Goal: Task Accomplishment & Management: Manage account settings

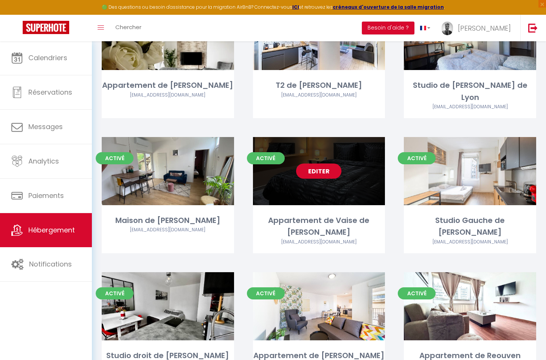
scroll to position [343, 0]
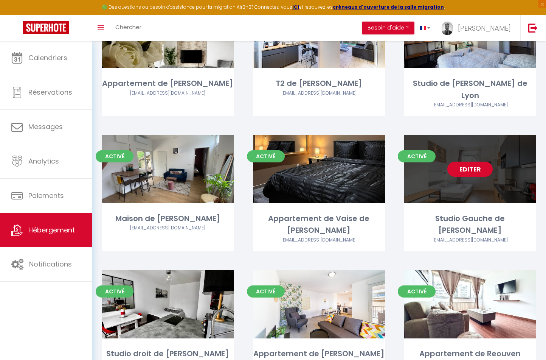
click at [473, 162] on link "Editer" at bounding box center [470, 169] width 45 height 15
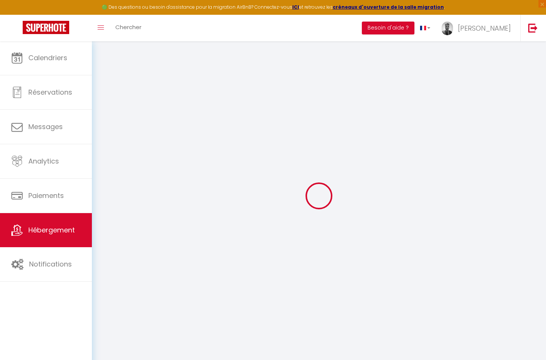
type input "Studio Gauche de [PERSON_NAME]"
type input "[PERSON_NAME]"
type input "Nobile"
type input "62 Cours [PERSON_NAME]"
type input "69100"
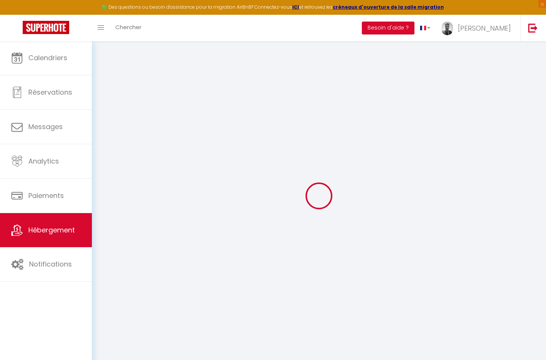
type input "Villeurbanne"
select select "2"
type input "109"
type input "55"
select select
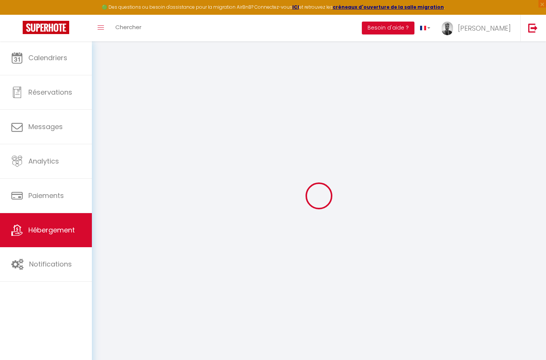
select select
type input "62 Cours Emile Zola"
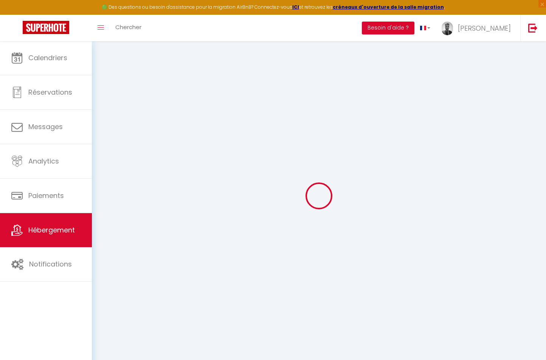
type input "69100"
type input "Villeurbanne"
type input "[PERSON_NAME][EMAIL_ADDRESS][DOMAIN_NAME]"
select select
checkbox input "false"
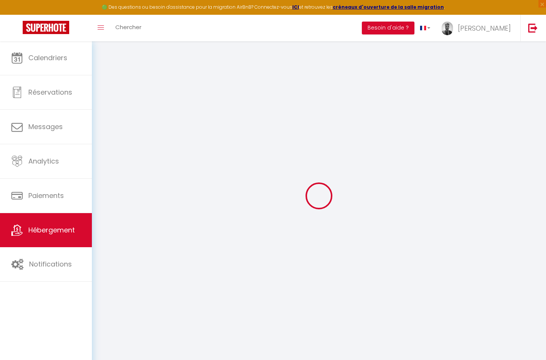
checkbox input "false"
type input "55"
type input "0"
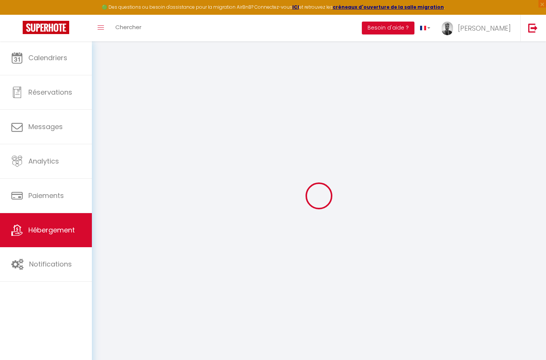
type input "0"
select select
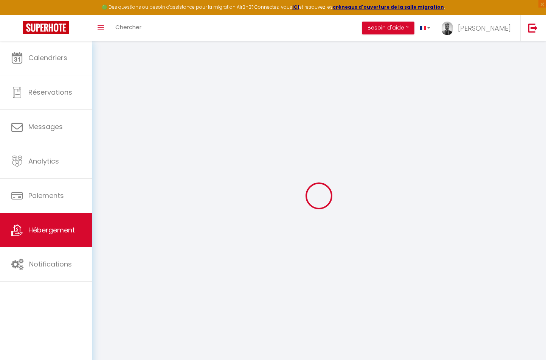
select select
checkbox input "false"
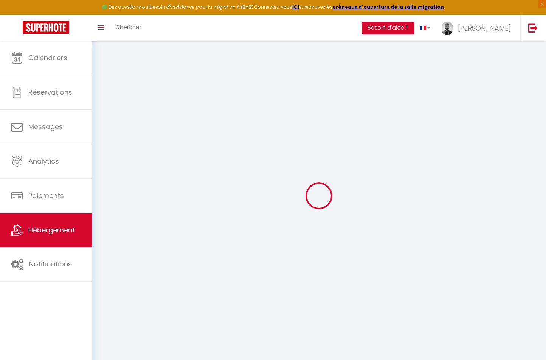
checkbox input "false"
select select
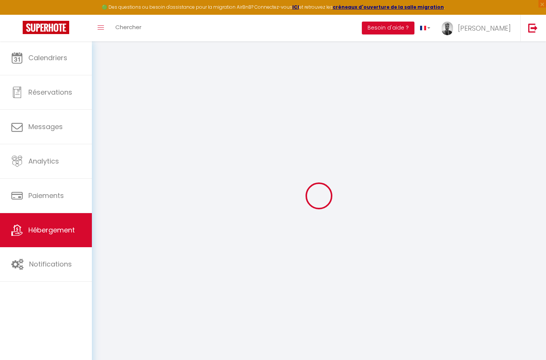
select select
checkbox input "false"
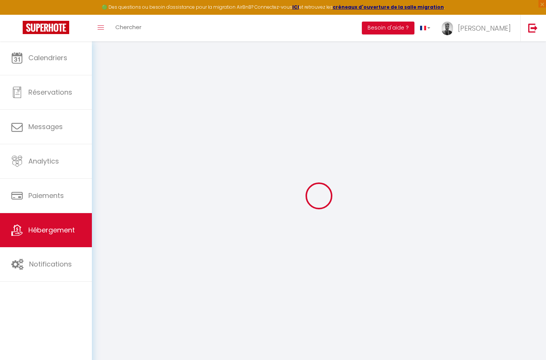
checkbox input "false"
select select
checkbox input "false"
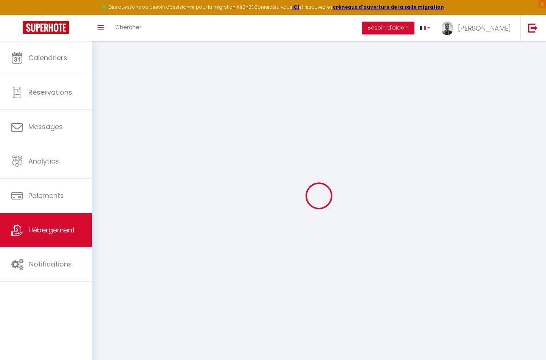
checkbox input "false"
select select
checkbox input "false"
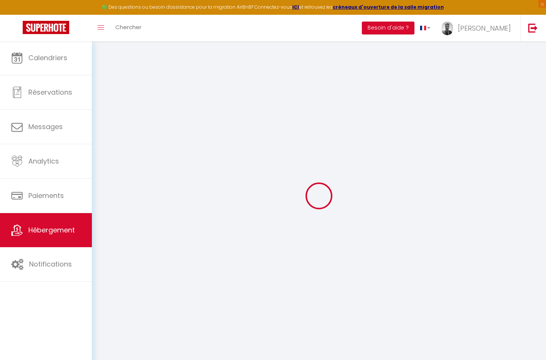
checkbox input "false"
select select "14:00"
select select
select select "11:00"
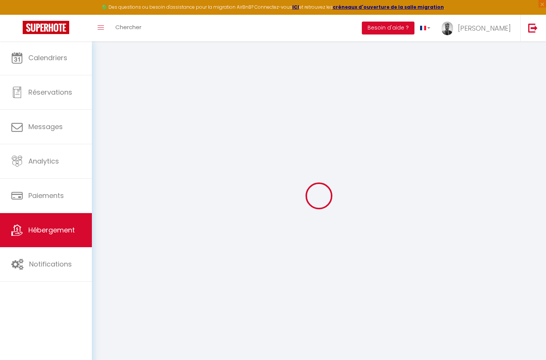
select select "30"
select select "120"
select select "21676"
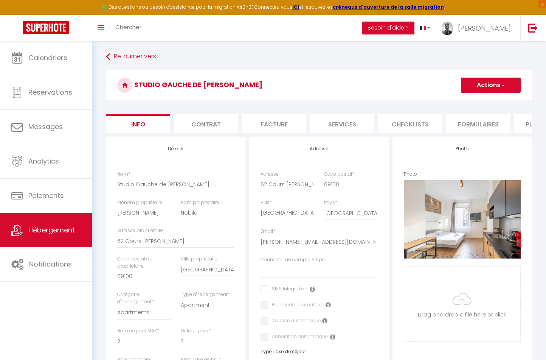
select select
checkbox input "false"
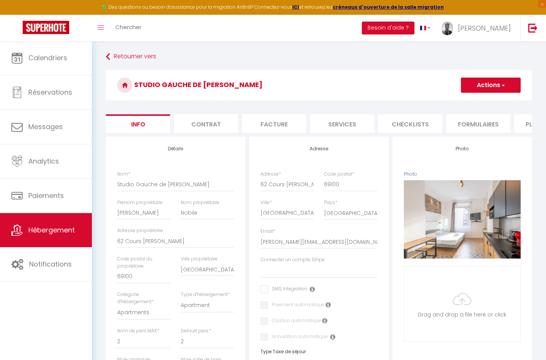
checkbox input "false"
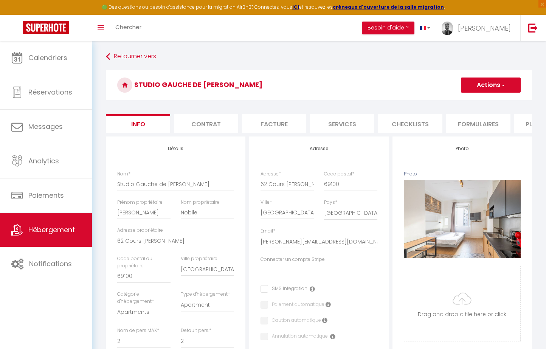
click at [225, 124] on li "Contrat" at bounding box center [206, 123] width 64 height 19
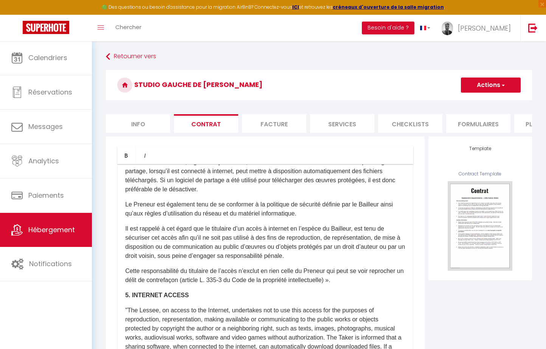
scroll to position [768, 0]
drag, startPoint x: 310, startPoint y: 332, endPoint x: -24, endPoint y: -44, distance: 503.4
click at [0, 0] on html "🟢 Des questions ou besoin d'assistance pour la migration AirBnB? Connectez-vous…" at bounding box center [273, 174] width 546 height 349
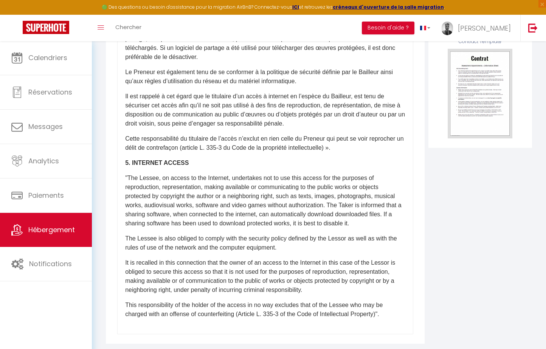
scroll to position [131, 0]
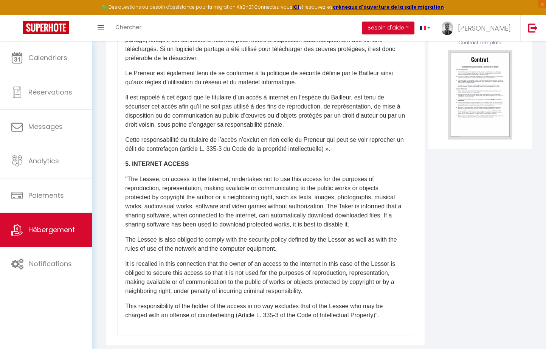
drag, startPoint x: 282, startPoint y: 295, endPoint x: 223, endPoint y: 204, distance: 108.2
click at [223, 204] on div "​Il a été convenu entre les parties que le Bailleur louera au Locataire le loge…" at bounding box center [265, 184] width 296 height 303
click at [374, 306] on p "This responsibility of the holder of the access in no way excludes that of the …" at bounding box center [265, 311] width 280 height 18
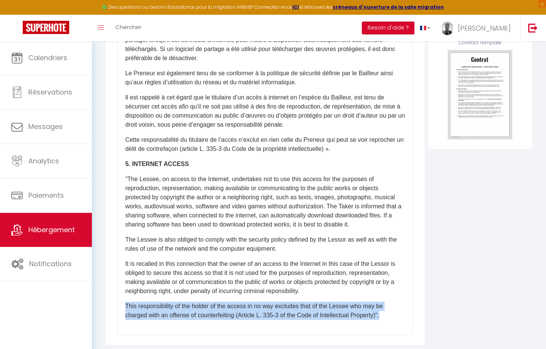
click at [374, 306] on p "This responsibility of the holder of the access in no way excludes that of the …" at bounding box center [265, 311] width 280 height 18
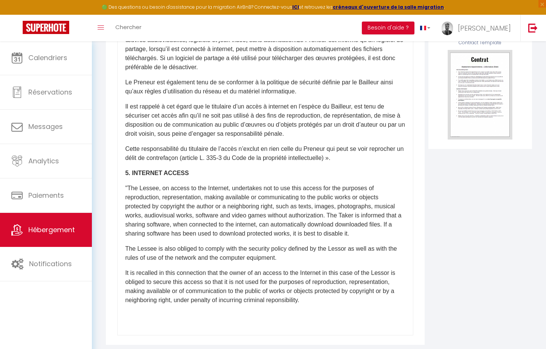
scroll to position [759, 0]
drag, startPoint x: 374, startPoint y: 306, endPoint x: 184, endPoint y: 209, distance: 213.6
click at [184, 209] on div "​Il a été convenu entre les parties que le Bailleur louera au Locataire le loge…" at bounding box center [265, 184] width 296 height 303
click at [163, 166] on div "​Il a été convenu entre les parties que le Bailleur louera au Locataire le loge…" at bounding box center [265, 184] width 296 height 303
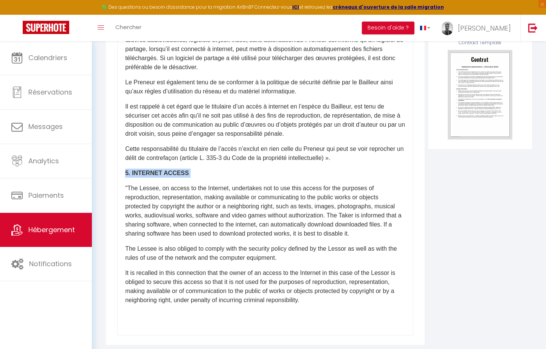
click at [163, 166] on div "​Il a été convenu entre les parties que le Bailleur louera au Locataire le loge…" at bounding box center [265, 184] width 296 height 303
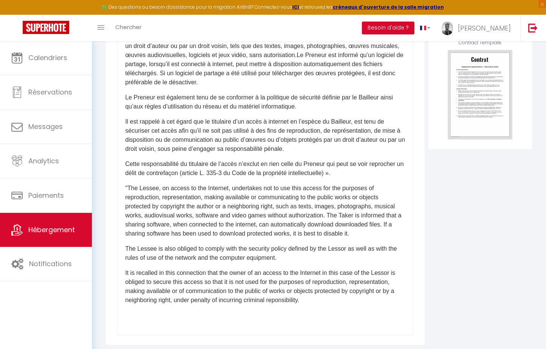
scroll to position [699, 0]
click at [351, 304] on p "It is recalled in this connection that the owner of an access to the Internet i…" at bounding box center [265, 287] width 280 height 36
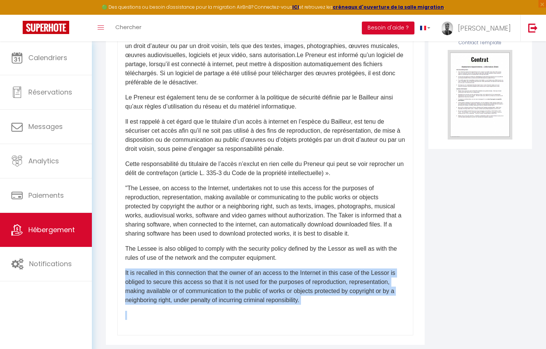
click at [351, 304] on p "It is recalled in this connection that the owner of an access to the Internet i…" at bounding box center [265, 287] width 280 height 36
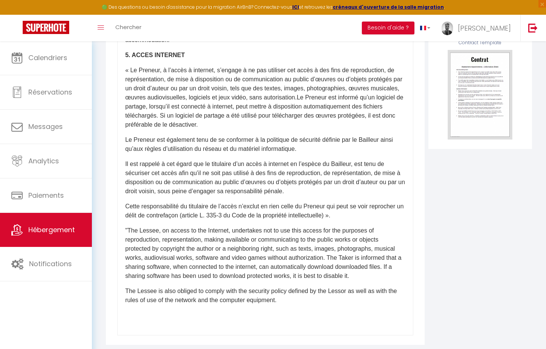
scroll to position [702, 0]
click at [340, 300] on p "The Lessee is also obliged to comply with the security policy defined by the Le…" at bounding box center [265, 296] width 280 height 18
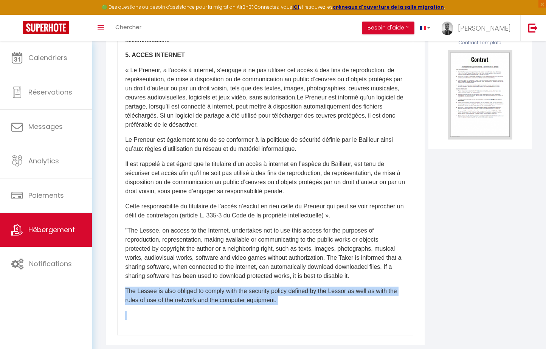
click at [340, 300] on p "The Lessee is also obliged to comply with the security policy defined by the Le…" at bounding box center [265, 296] width 280 height 18
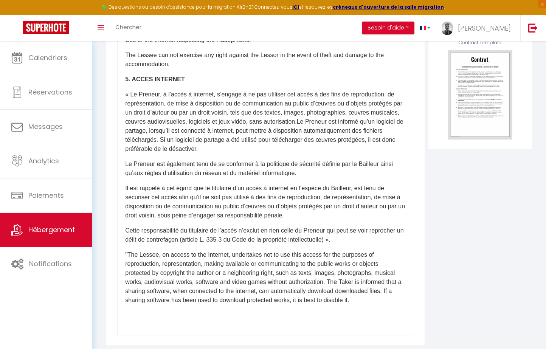
click at [339, 300] on p ""The Lessee, on access to the Internet, undertakes not to use this access for t…" at bounding box center [265, 278] width 280 height 54
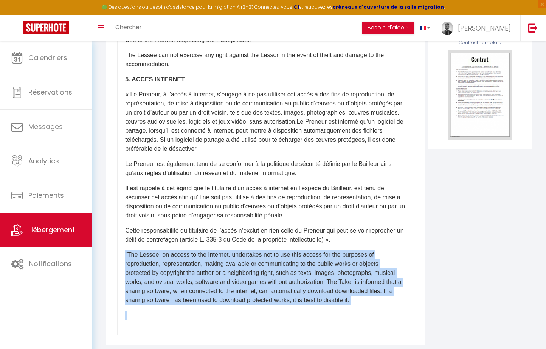
click at [336, 300] on p ""The Lessee, on access to the Internet, undertakes not to use this access for t…" at bounding box center [265, 278] width 280 height 54
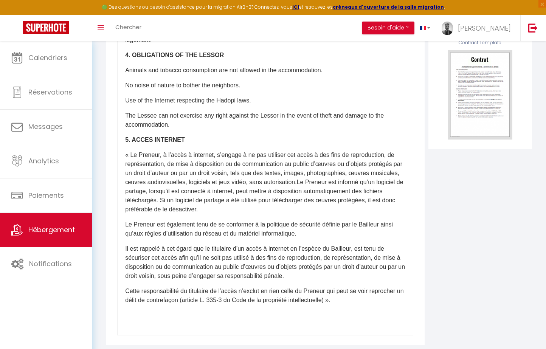
scroll to position [617, 0]
click at [336, 300] on p "Cette responsabilité du titulaire de l’accès n’exclut en rien celle du Preneur …" at bounding box center [265, 296] width 280 height 18
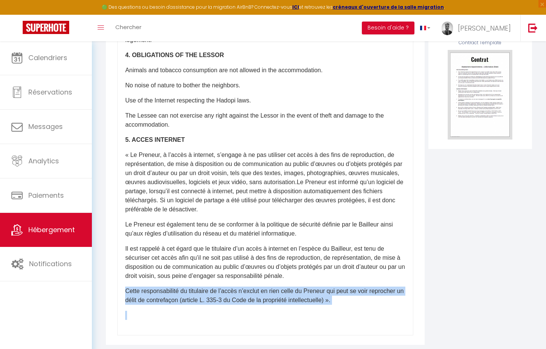
click at [336, 300] on p "Cette responsabilité du titulaire de l’accès n’exclut en rien celle du Preneur …" at bounding box center [265, 296] width 280 height 18
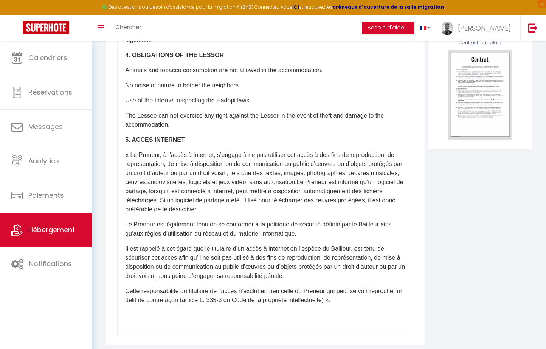
scroll to position [593, 0]
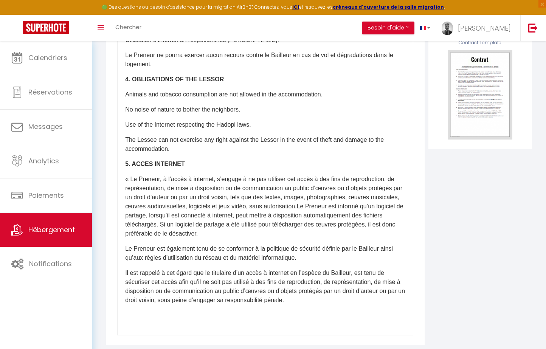
click at [336, 300] on p "Il est rappelé à cet égard que le titulaire d’un accès à internet en l’espèce d…" at bounding box center [265, 287] width 280 height 36
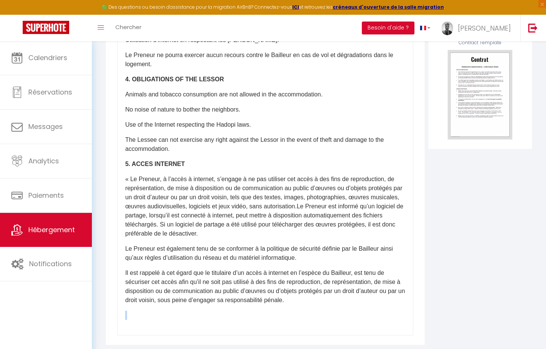
click at [338, 300] on p "Il est rappelé à cet égard que le titulaire d’un accès à internet en l’espèce d…" at bounding box center [265, 287] width 280 height 36
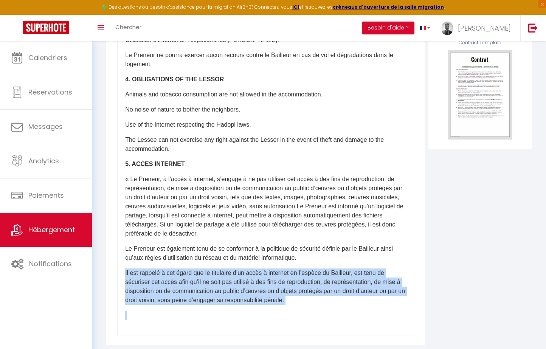
click at [338, 300] on p "Il est rappelé à cet égard que le titulaire d’un accès à internet en l’espèce d…" at bounding box center [265, 287] width 280 height 36
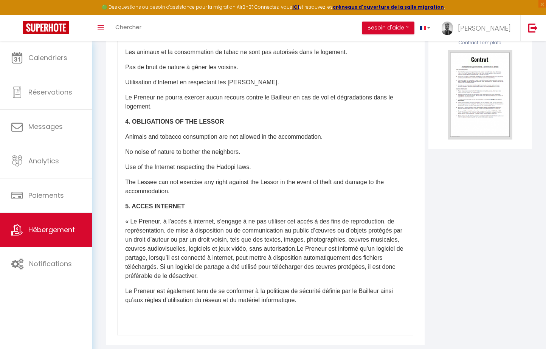
click at [338, 300] on p "Le Preneur est également tenu de se conformer à la politique de sécurité défini…" at bounding box center [265, 296] width 280 height 18
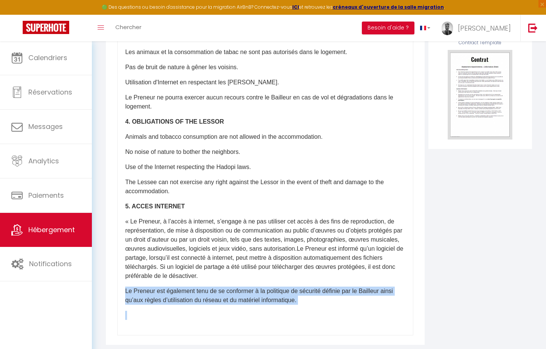
click at [338, 300] on p "Le Preneur est également tenu de se conformer à la politique de sécurité défini…" at bounding box center [265, 296] width 280 height 18
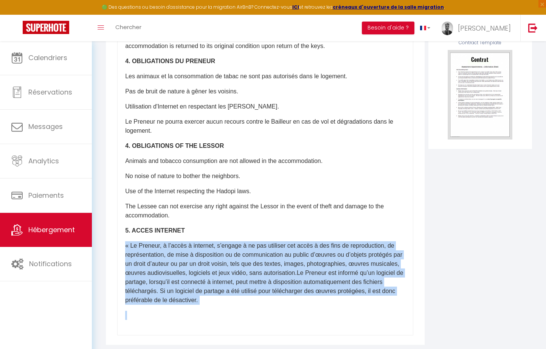
click at [338, 300] on p "« Le Preneur, à l’accès à internet, s’engage à ne pas utiliser cet accès à des …" at bounding box center [265, 273] width 280 height 64
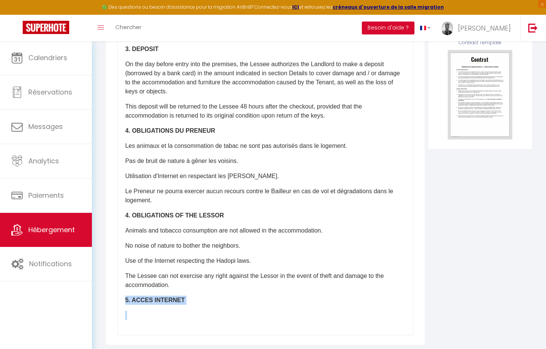
click at [338, 300] on p "5. ACCES INTERNET" at bounding box center [265, 300] width 280 height 9
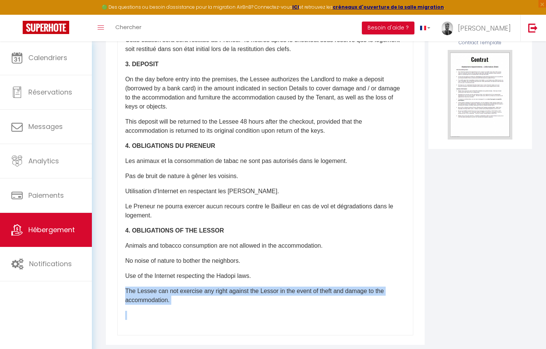
click at [338, 300] on p "The Lessee can not exercise any right against the Lessor in the event of theft …" at bounding box center [265, 296] width 280 height 18
click at [338, 300] on div "​Il a été convenu entre les parties que le Bailleur louera au Locataire le loge…" at bounding box center [265, 184] width 296 height 303
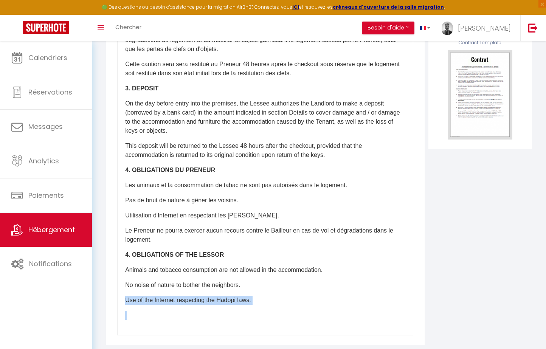
click at [338, 300] on div "​Il a été convenu entre les parties que le Bailleur louera au Locataire le loge…" at bounding box center [265, 184] width 296 height 303
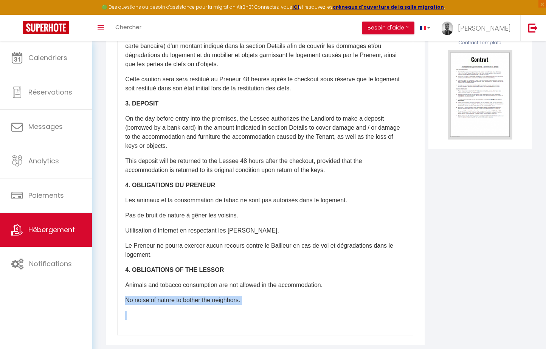
click at [338, 300] on p "No noise of nature to bother the neighbors." at bounding box center [265, 300] width 280 height 9
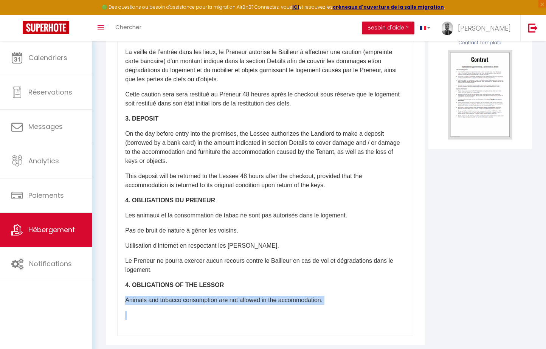
click at [338, 300] on p "Animals and tobacco consumption are not allowed in the accommodation." at bounding box center [265, 300] width 280 height 9
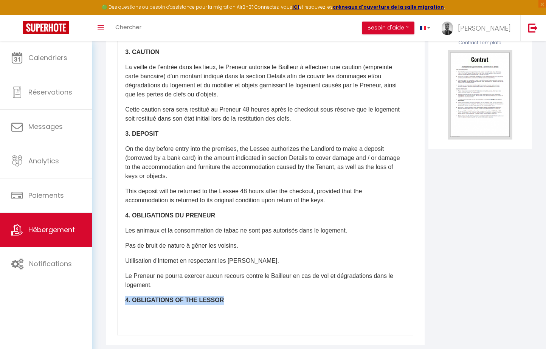
click at [338, 300] on p "4. OBLIGATIONS OF THE LESSOR" at bounding box center [265, 300] width 280 height 9
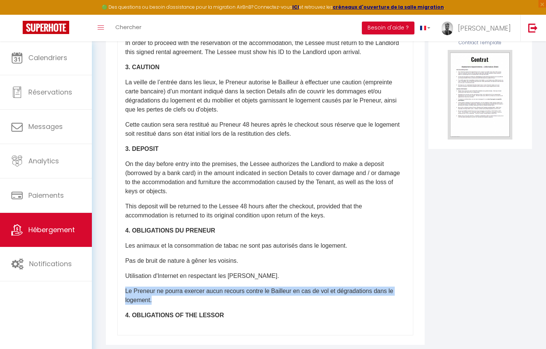
click at [338, 300] on p "Le Preneur ne pourra exercer aucun recours contre le Bailleur en cas de vol et …" at bounding box center [265, 296] width 280 height 18
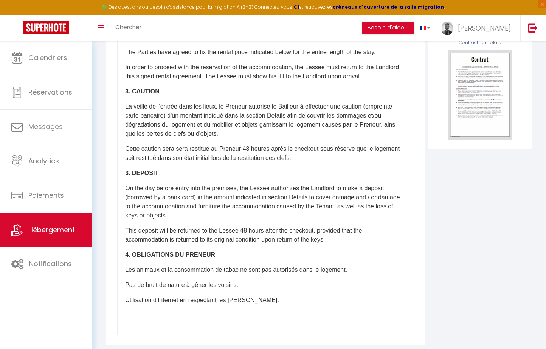
click at [338, 300] on div "​Il a été convenu entre les parties que le Bailleur louera au Locataire le loge…" at bounding box center [265, 184] width 296 height 303
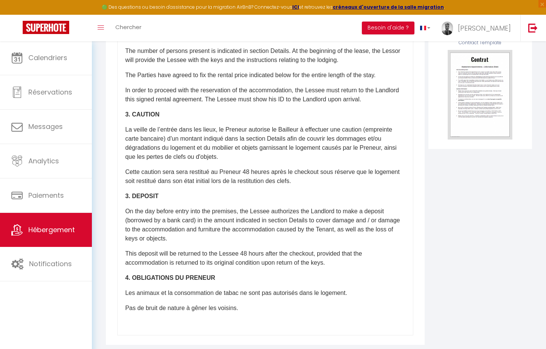
click at [338, 300] on div "​Il a été convenu entre les parties que le Bailleur louera au Locataire le loge…" at bounding box center [265, 184] width 296 height 303
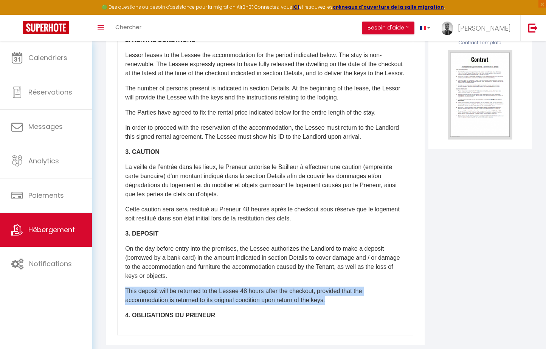
click at [338, 300] on p "This deposit will be returned to the Lessee 48 hours after the checkout, provid…" at bounding box center [265, 296] width 280 height 18
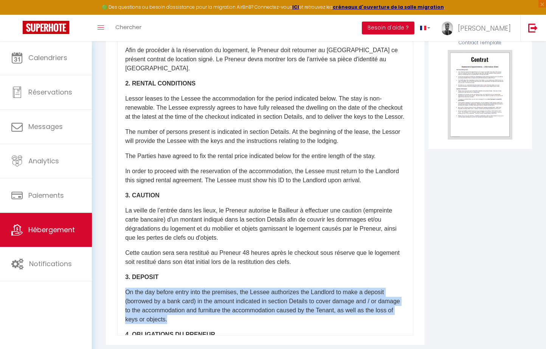
click at [338, 300] on div "​Il a été convenu entre les parties que le Bailleur louera au Locataire le loge…" at bounding box center [265, 184] width 296 height 303
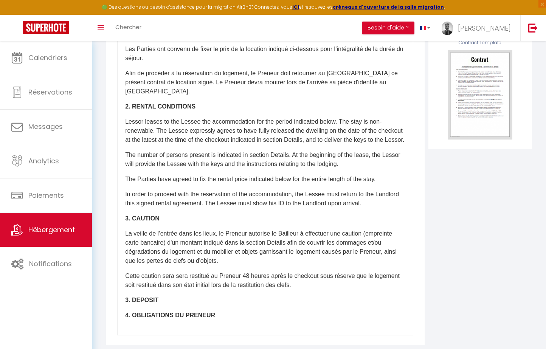
click at [338, 300] on div "​Il a été convenu entre les parties que le Bailleur louera au Locataire le loge…" at bounding box center [265, 184] width 296 height 303
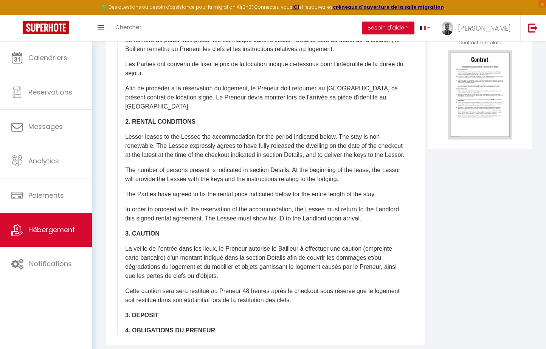
click at [338, 300] on div "​Il a été convenu entre les parties que le Bailleur louera au Locataire le loge…" at bounding box center [265, 184] width 296 height 303
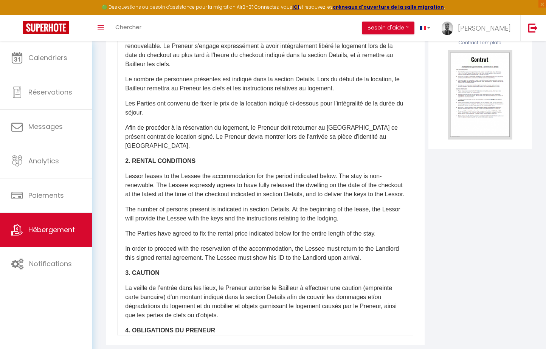
click at [338, 300] on p "La veille de l’entrée dans les lieux, le Preneur autorise le Bailleur à effectu…" at bounding box center [265, 302] width 280 height 36
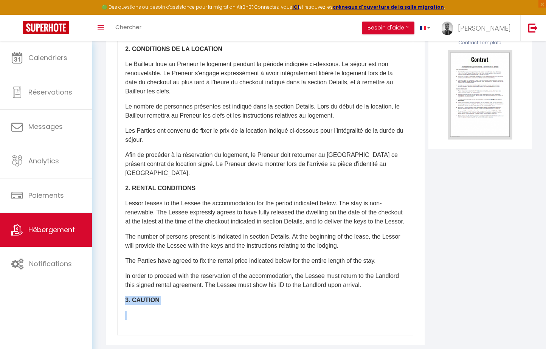
click at [338, 300] on div "​Il a été convenu entre les parties que le Bailleur louera au Locataire le loge…" at bounding box center [265, 184] width 296 height 303
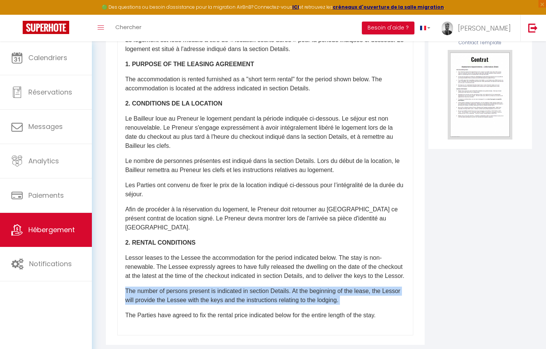
click at [338, 300] on p "The number of persons present is indicated in section Details. At the beginning…" at bounding box center [265, 296] width 280 height 18
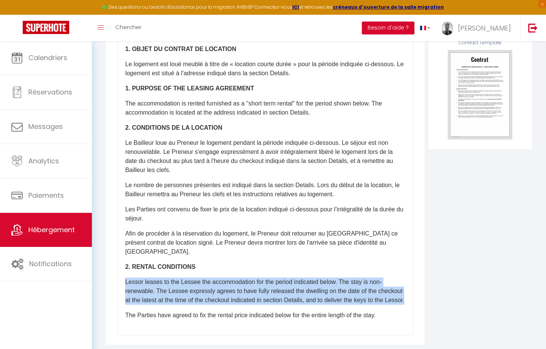
click at [338, 300] on div "​Il a été convenu entre les parties que le Bailleur louera au Locataire le loge…" at bounding box center [265, 184] width 296 height 303
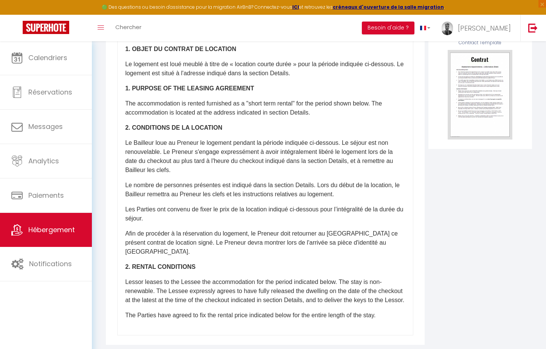
scroll to position [2, 0]
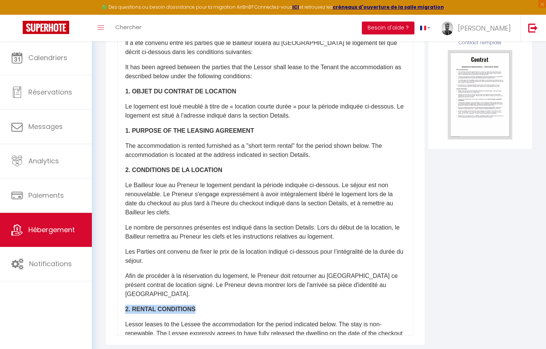
click at [338, 305] on p "2. RENTAL CONDITIONS" at bounding box center [265, 309] width 280 height 9
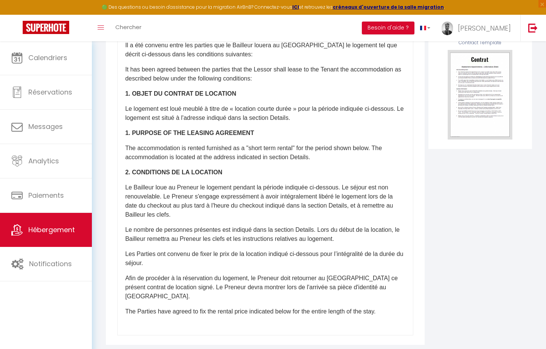
scroll to position [0, 0]
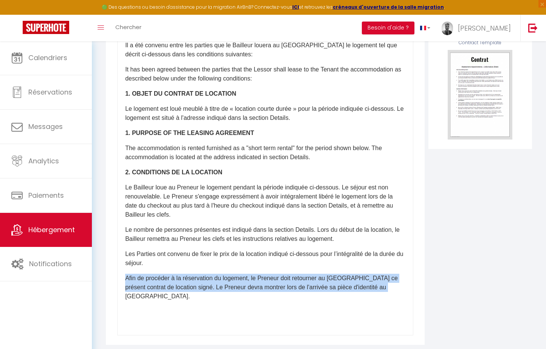
click at [338, 300] on div "​Il a été convenu entre les parties que le Bailleur louera au Locataire le loge…" at bounding box center [265, 184] width 296 height 303
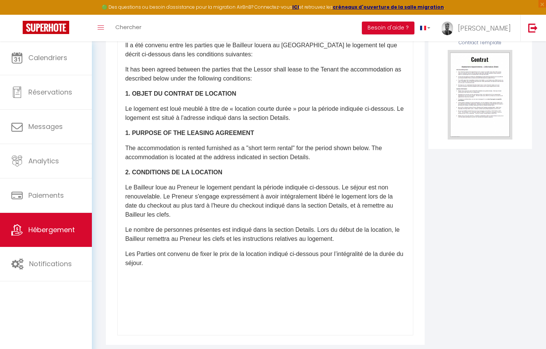
click at [338, 300] on div "​Il a été convenu entre les parties que le Bailleur louera au Locataire le loge…" at bounding box center [265, 184] width 296 height 303
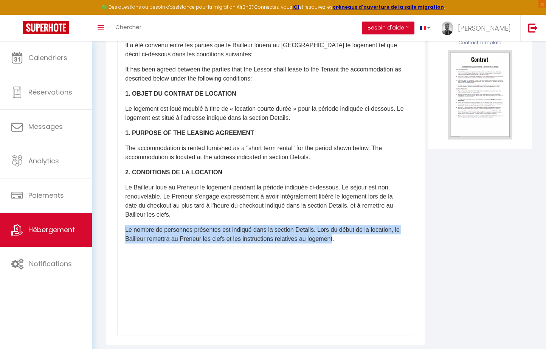
click at [338, 300] on div "​Il a été convenu entre les parties que le Bailleur louera au Locataire le loge…" at bounding box center [265, 184] width 296 height 303
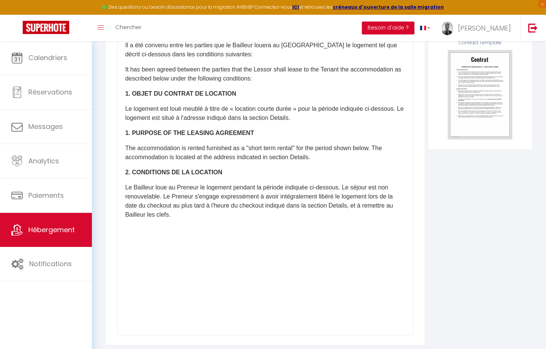
click at [338, 300] on div "​Il a été convenu entre les parties que le Bailleur louera au Locataire le loge…" at bounding box center [265, 184] width 296 height 303
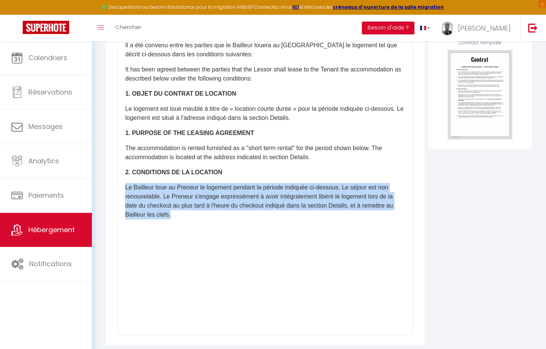
click at [338, 300] on div "​Il a été convenu entre les parties que le Bailleur louera au Locataire le loge…" at bounding box center [265, 184] width 296 height 303
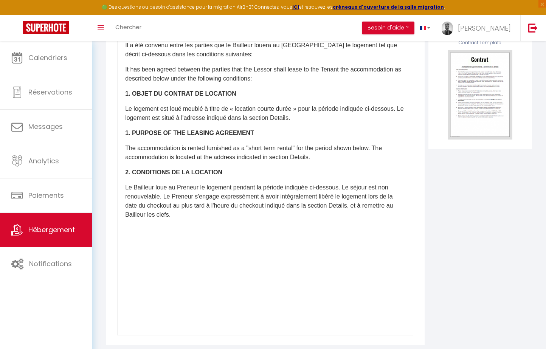
click at [338, 300] on div "​Il a été convenu entre les parties que le Bailleur louera au Locataire le loge…" at bounding box center [265, 184] width 296 height 303
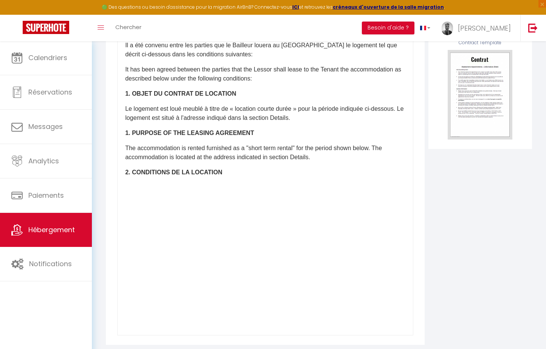
click at [338, 300] on div "​Il a été convenu entre les parties que le Bailleur louera au Locataire le loge…" at bounding box center [265, 184] width 296 height 303
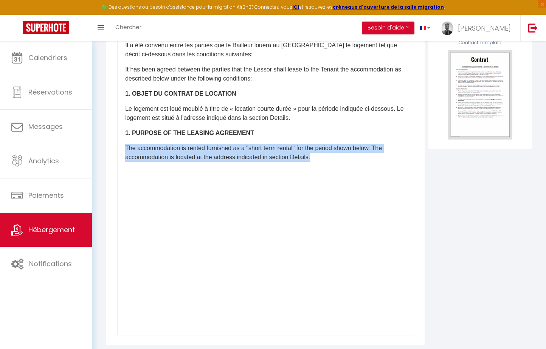
click at [338, 300] on div "​Il a été convenu entre les parties que le Bailleur louera au Locataire le loge…" at bounding box center [265, 184] width 296 height 303
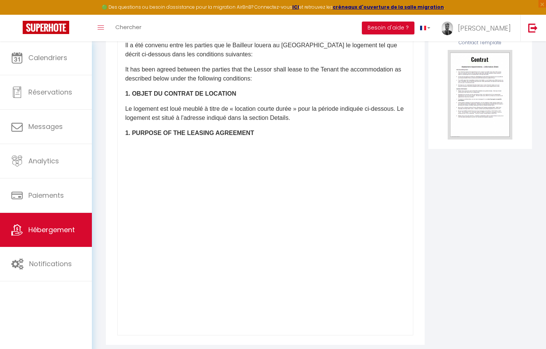
click at [338, 300] on div "​Il a été convenu entre les parties que le Bailleur louera au Locataire le loge…" at bounding box center [265, 184] width 296 height 303
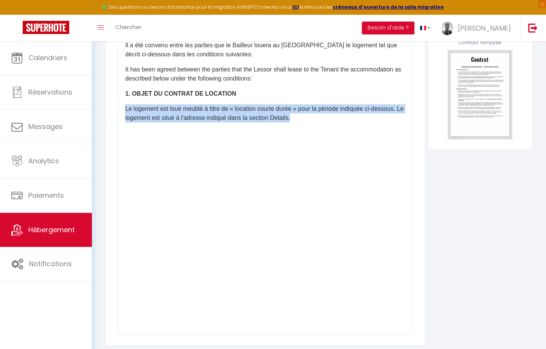
click at [338, 300] on div "​Il a été convenu entre les parties que le Bailleur louera au Locataire le loge…" at bounding box center [265, 184] width 296 height 303
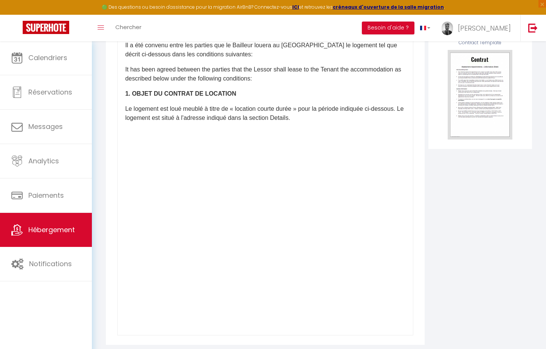
click at [338, 300] on div "​Il a été convenu entre les parties que le Bailleur louera au Locataire le loge…" at bounding box center [265, 184] width 296 height 303
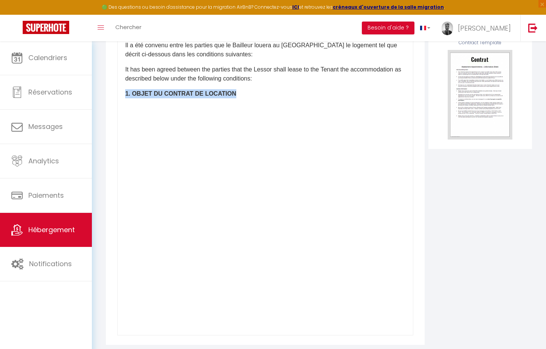
click at [338, 300] on div "​Il a été convenu entre les parties que le Bailleur louera au Locataire le loge…" at bounding box center [265, 184] width 296 height 303
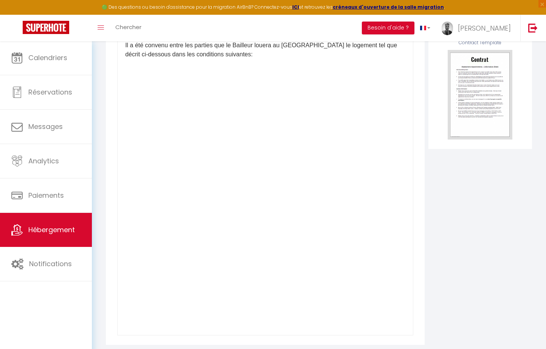
click at [338, 300] on div "​Il a été convenu entre les parties que le Bailleur louera au Locataire le loge…" at bounding box center [265, 184] width 296 height 303
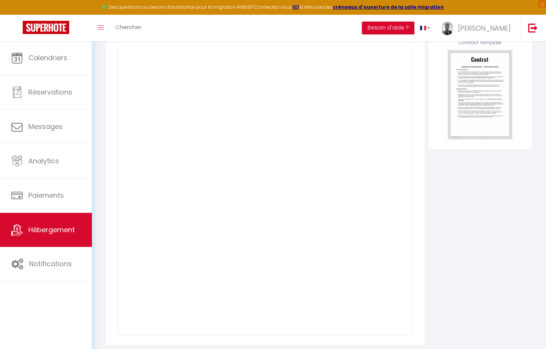
click at [338, 300] on div "​" at bounding box center [265, 184] width 296 height 303
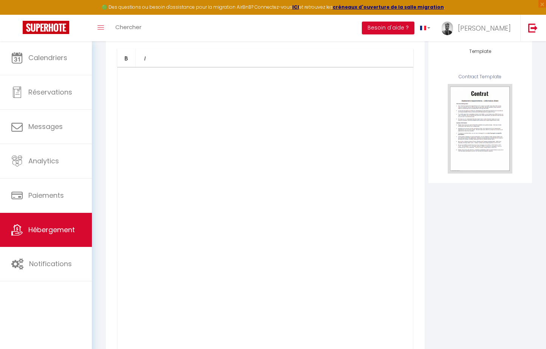
scroll to position [96, 0]
click at [182, 78] on p "​" at bounding box center [265, 80] width 280 height 9
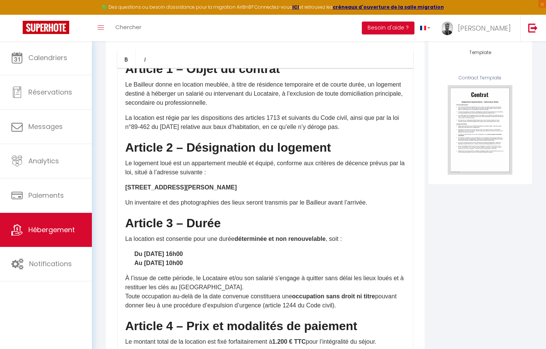
scroll to position [249, 0]
click at [126, 186] on strong "62 Cours Émile Zola – 69100 Villeurbanne" at bounding box center [181, 187] width 112 height 6
click at [218, 162] on p "Le logement loué est un appartement meublé et équipé, conforme aux critères de …" at bounding box center [265, 168] width 280 height 18
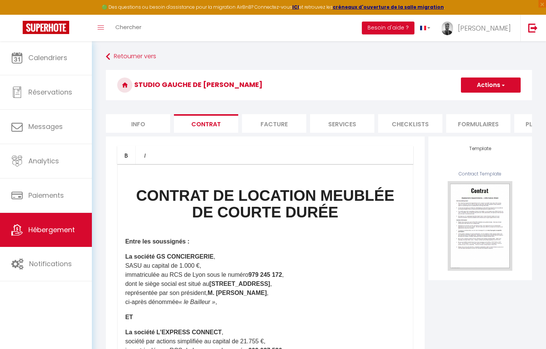
scroll to position [0, 0]
click at [492, 89] on button "Actions" at bounding box center [491, 85] width 60 height 15
click at [475, 109] on link "Sauvegarder en tant que modèle" at bounding box center [469, 112] width 104 height 10
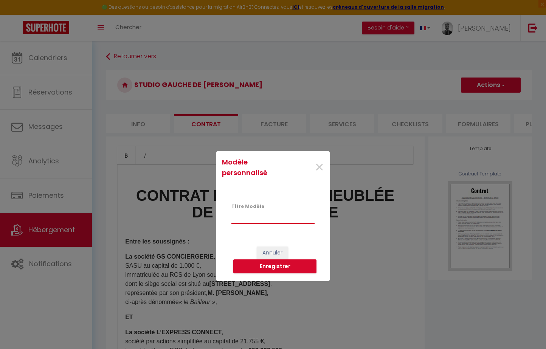
click at [261, 223] on input "Titre Modèle" at bounding box center [273, 217] width 83 height 14
type input "Modèle L'Express Connect"
click at [283, 264] on button "Enregistrer" at bounding box center [274, 267] width 83 height 14
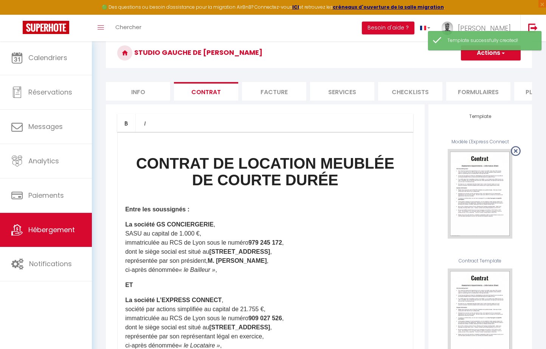
scroll to position [46, 0]
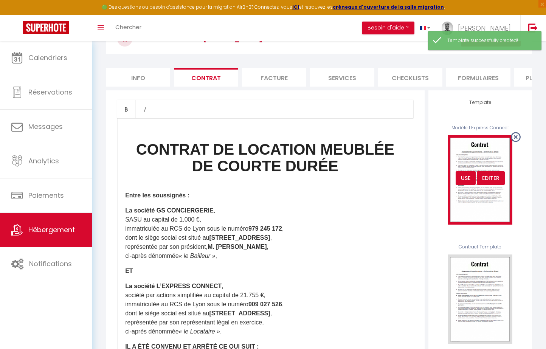
click at [467, 179] on div "USE" at bounding box center [466, 178] width 20 height 14
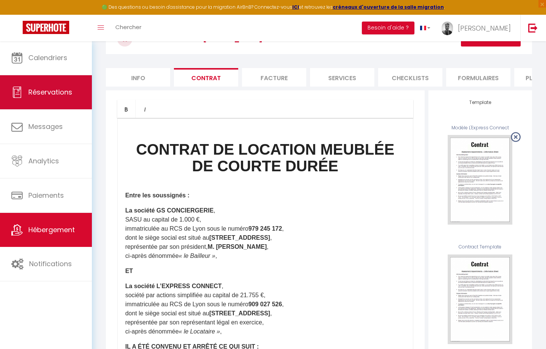
click at [64, 87] on link "Réservations" at bounding box center [46, 92] width 92 height 34
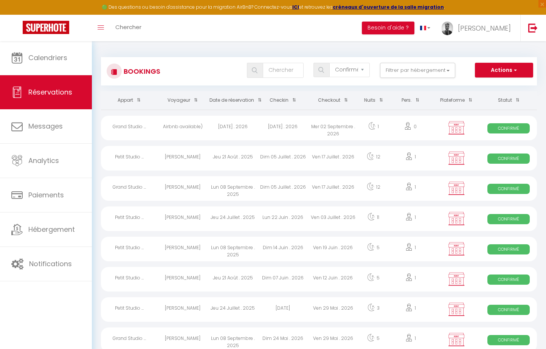
click at [490, 66] on button "Actions" at bounding box center [504, 70] width 58 height 15
click at [492, 90] on link "Nouvelle Réservation" at bounding box center [492, 87] width 81 height 10
select select
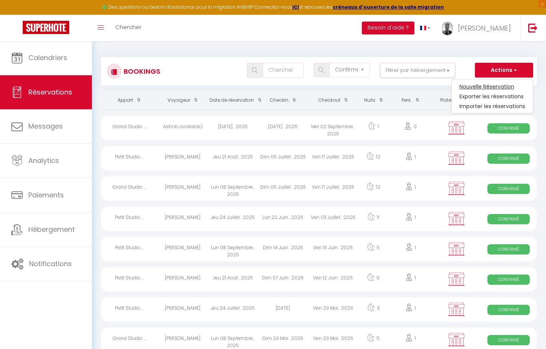
select select
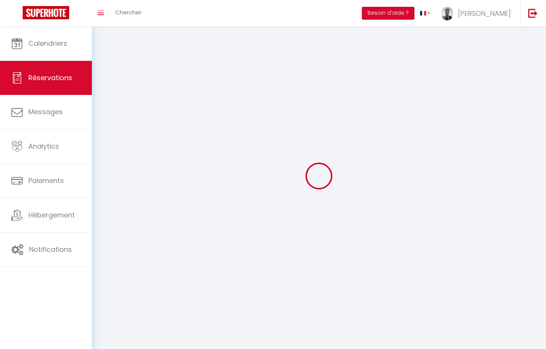
select select
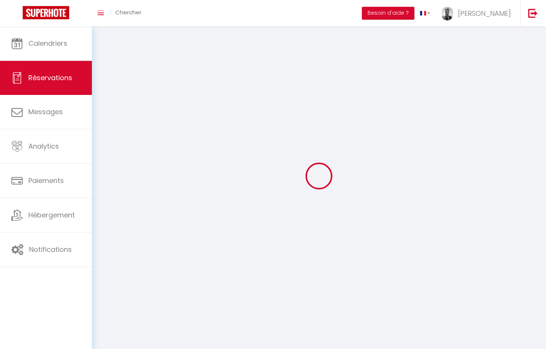
select select
checkbox input "false"
select select
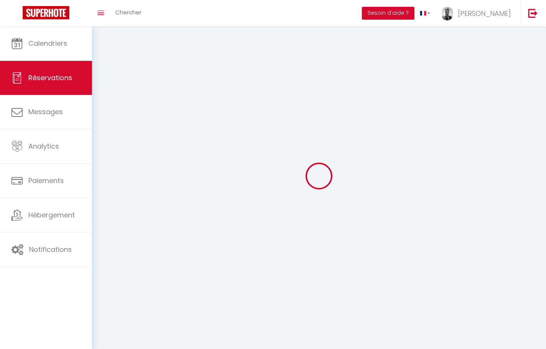
select select
checkbox input "false"
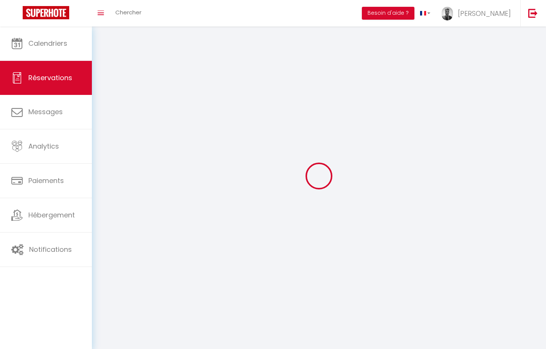
select select
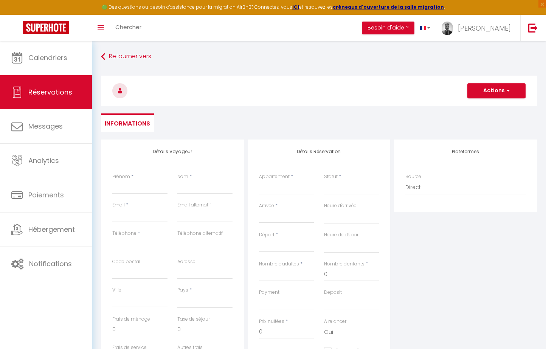
select select
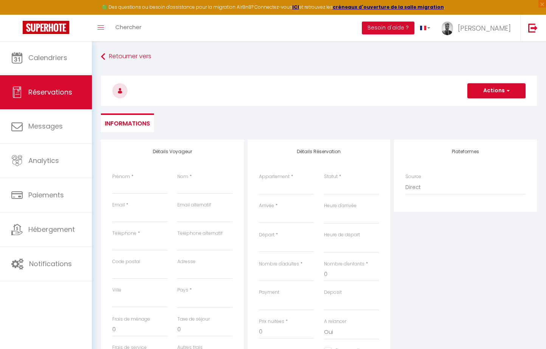
select select
checkbox input "false"
select select
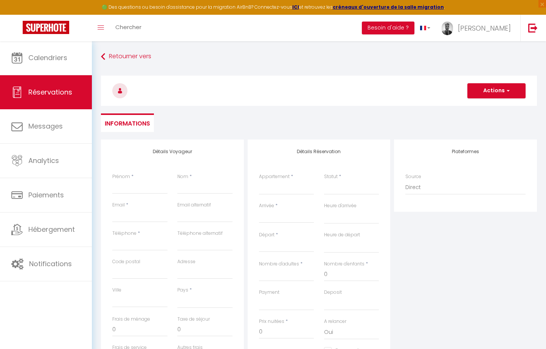
select select
checkbox input "false"
select select
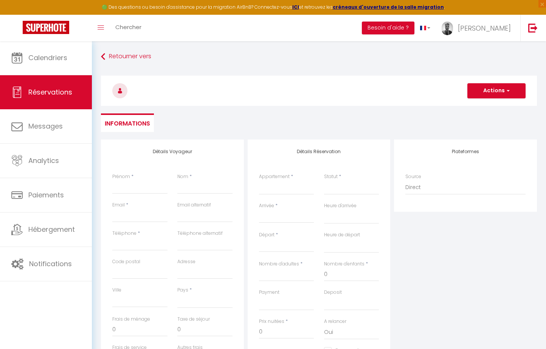
select select
type input "L"
select select
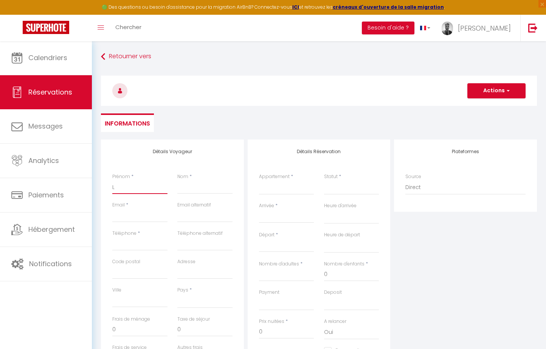
select select
checkbox input "false"
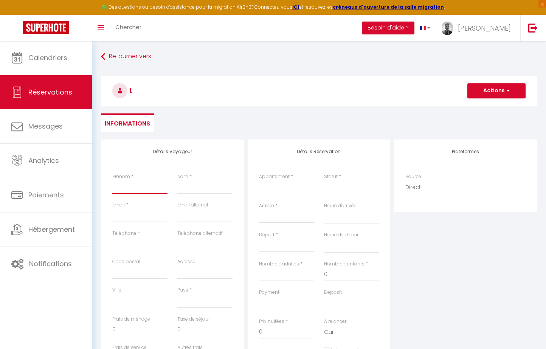
type input "L'"
select select
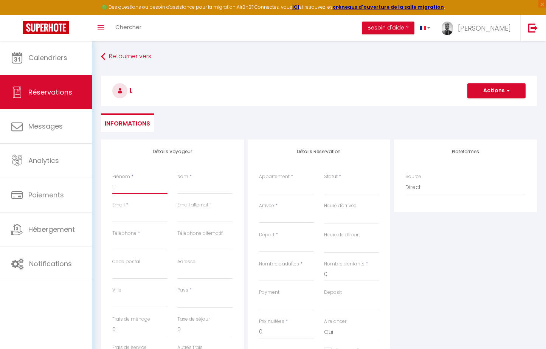
select select
checkbox input "false"
type input "L'E"
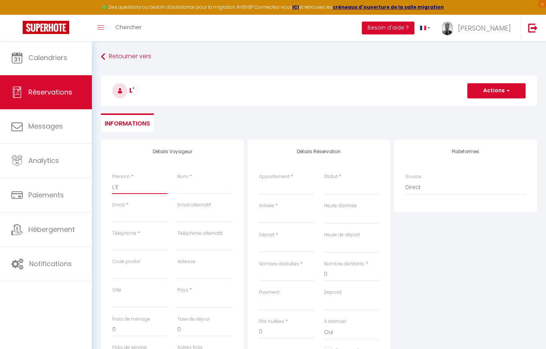
select select
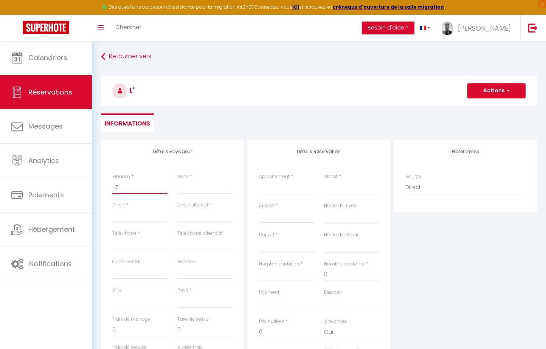
select select
checkbox input "false"
type input "L'Ex"
select select
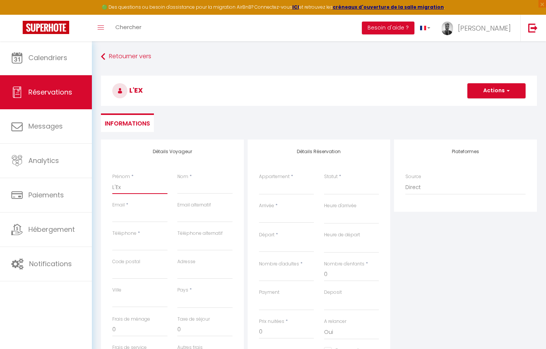
select select
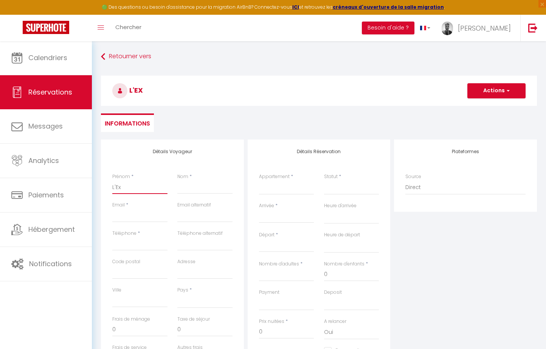
select select
checkbox input "false"
type input "L'Exp"
select select
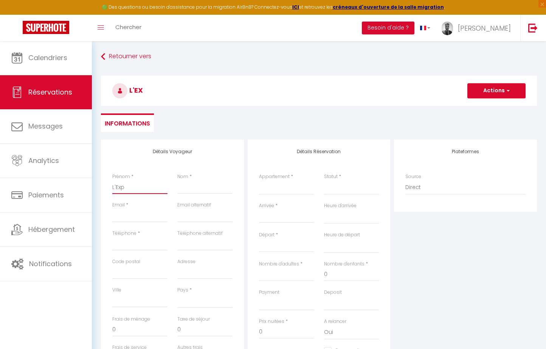
select select
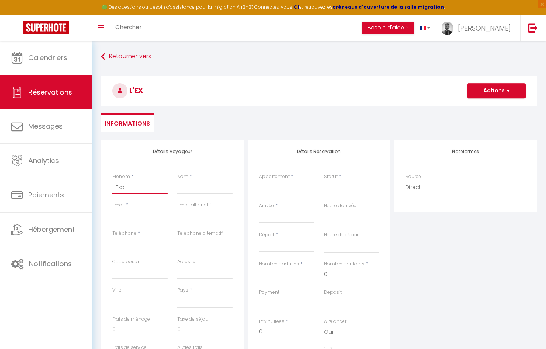
checkbox input "false"
type input "L'Expr"
select select
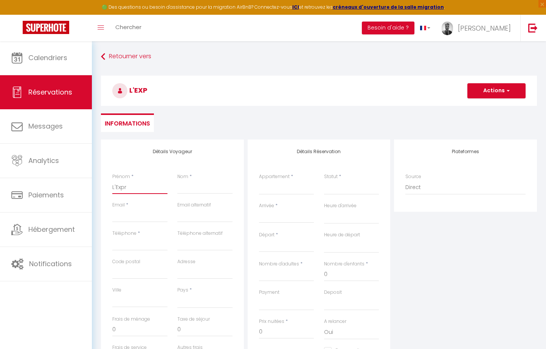
select select
checkbox input "false"
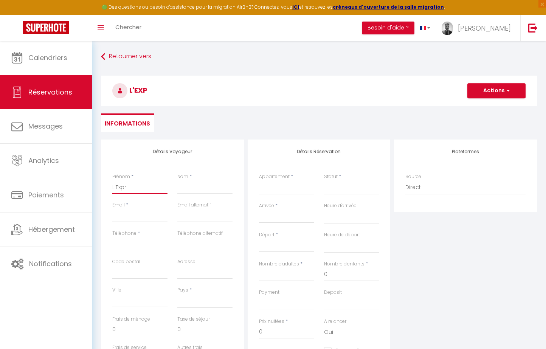
type input "L'Expre"
select select
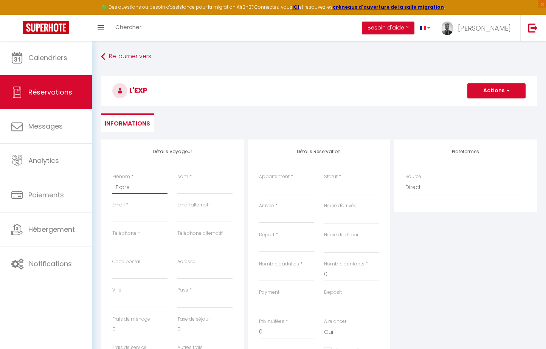
select select
checkbox input "false"
type input "L'Expres"
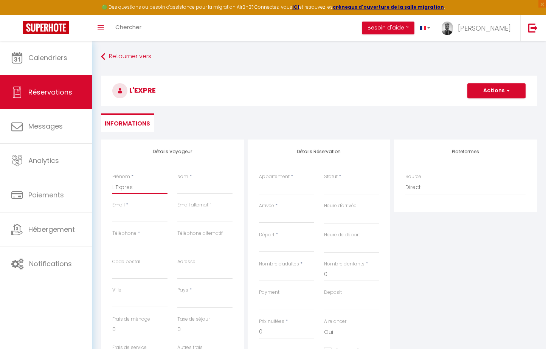
select select
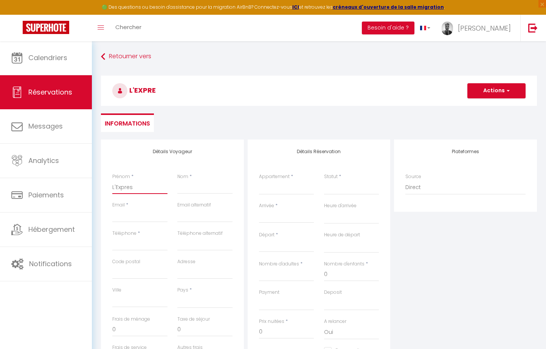
select select
checkbox input "false"
type input "L'Express"
select select
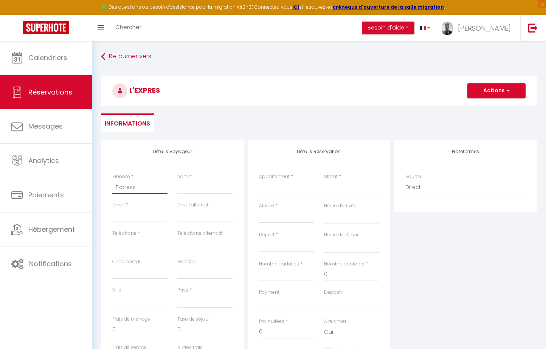
select select
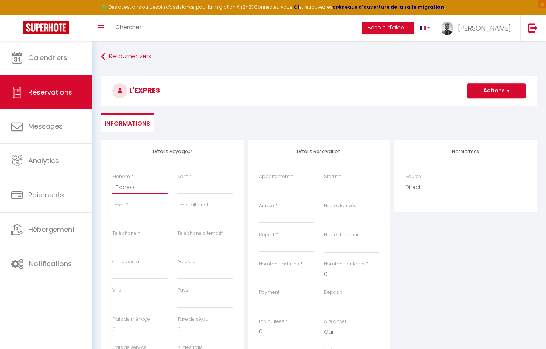
select select
checkbox input "false"
type input "L'Express"
type input "C"
select select
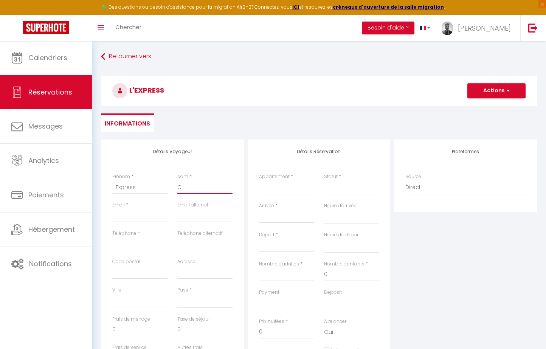
select select
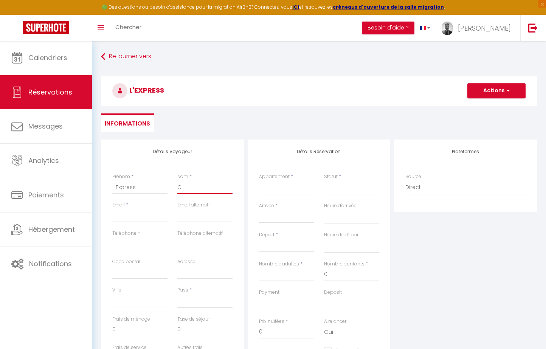
select select
checkbox input "false"
type input "Co"
click at [303, 177] on div "Appartement * Appartement de Yann Grand Studio de Samuel Studio Gauche de Aurel…" at bounding box center [286, 184] width 55 height 22
click at [288, 215] on input "Arrivée" at bounding box center [286, 217] width 55 height 10
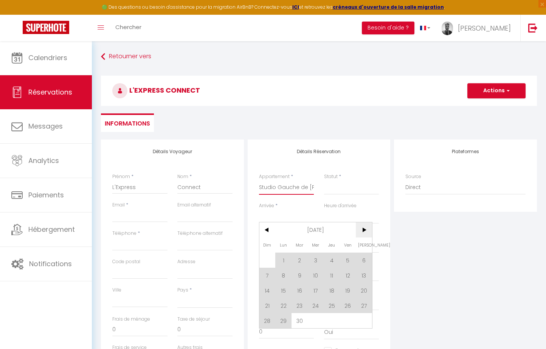
click at [368, 230] on span ">" at bounding box center [364, 230] width 16 height 15
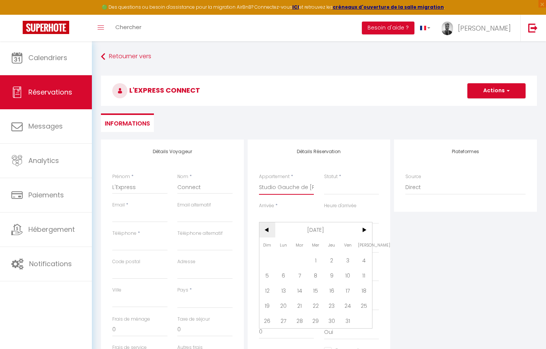
click at [260, 227] on span "<" at bounding box center [268, 230] width 16 height 15
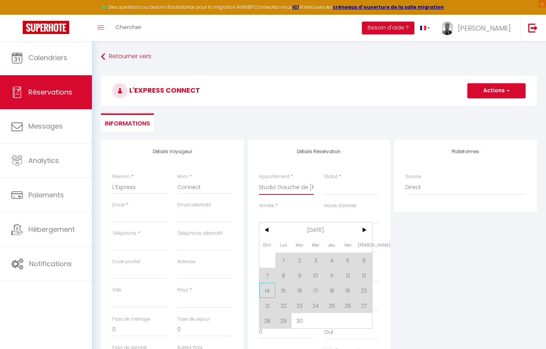
drag, startPoint x: 286, startPoint y: 293, endPoint x: 263, endPoint y: 291, distance: 22.7
click at [263, 291] on div "Dim Lun Mar Mer Jeu Ven Sam 1 2 3 4 5 6 7 8 9 10 11 12 13 14 15 16 17 18 19 20 …" at bounding box center [316, 276] width 113 height 106
click at [263, 291] on span "14" at bounding box center [268, 290] width 16 height 15
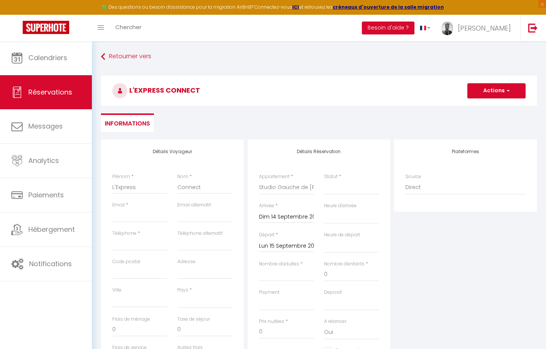
click at [266, 291] on label "Payment" at bounding box center [269, 292] width 20 height 7
click at [324, 195] on select "Confirmé Non Confirmé Annulé Annulé par le voyageur No Show Request" at bounding box center [351, 188] width 55 height 14
click at [301, 233] on div "Départ * Lun 15 Septembre 2025 < Sep 2025 > Dim Lun Mar Mer Jeu Ven Sam 1 2 3 4…" at bounding box center [286, 242] width 55 height 21
click at [301, 243] on input "Lun 15 Septembre 2025" at bounding box center [286, 246] width 55 height 10
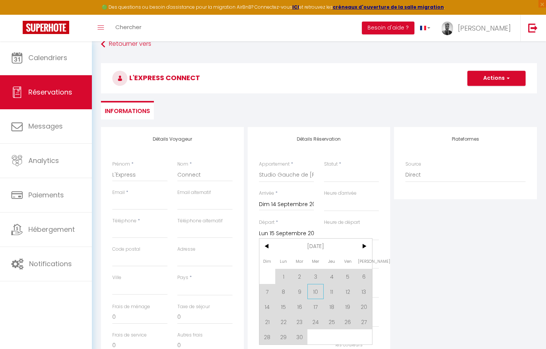
scroll to position [19, 0]
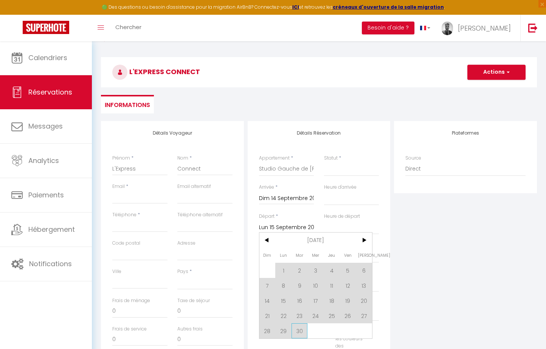
click at [301, 333] on span "30" at bounding box center [300, 331] width 16 height 15
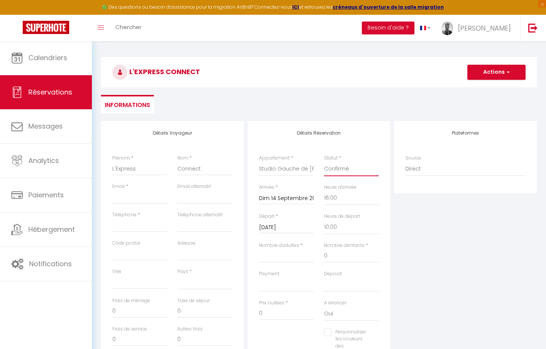
click at [294, 253] on input "Nombre d'adultes" at bounding box center [286, 256] width 55 height 14
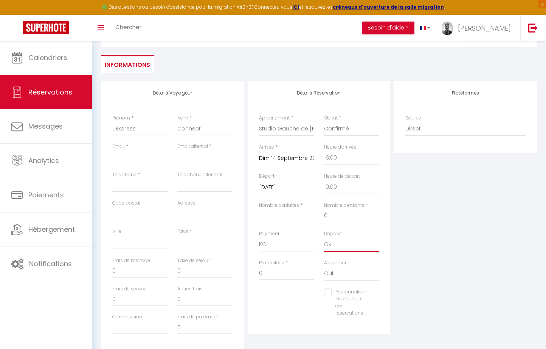
scroll to position [59, 0]
click at [279, 270] on input "0" at bounding box center [286, 273] width 55 height 14
click at [275, 270] on input "0" at bounding box center [286, 273] width 55 height 14
click at [445, 227] on div "Plateformes Source Direct Airbnb.com Booking.com Chalet montagne Expedia Gite d…" at bounding box center [465, 215] width 147 height 271
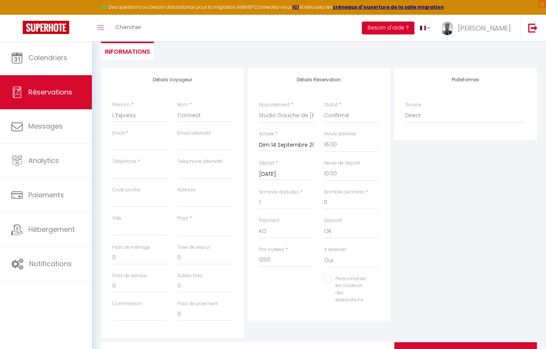
scroll to position [77, 0]
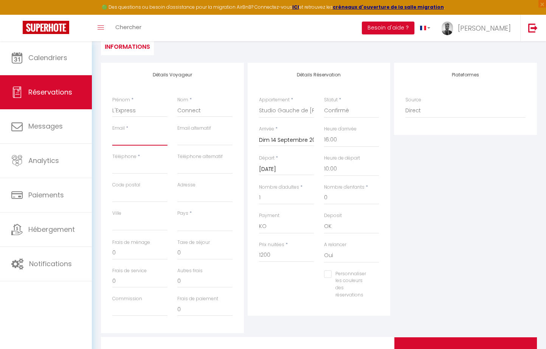
click at [133, 141] on input "Email client" at bounding box center [139, 139] width 55 height 14
paste input "lucile@lexpress-connect.com"
click at [130, 174] on div "Téléphone *" at bounding box center [139, 167] width 65 height 28
click at [154, 250] on input "0" at bounding box center [139, 253] width 55 height 14
click at [145, 252] on input "0" at bounding box center [139, 253] width 55 height 14
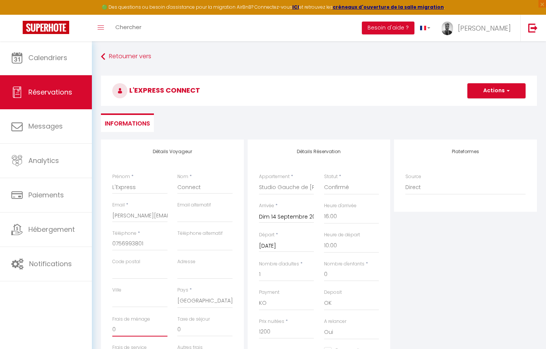
scroll to position [0, 0]
click at [495, 90] on button "Actions" at bounding box center [497, 90] width 58 height 15
click at [483, 105] on link "Enregistrer" at bounding box center [489, 108] width 60 height 10
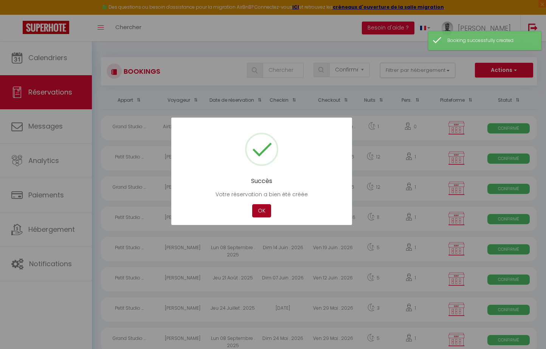
click at [266, 209] on button "OK" at bounding box center [261, 210] width 19 height 13
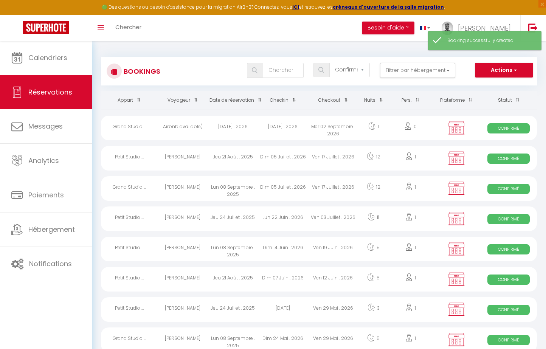
click at [59, 96] on span "Réservations" at bounding box center [50, 91] width 44 height 9
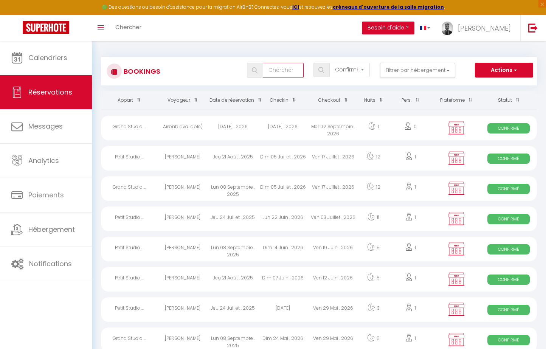
click at [280, 70] on input "text" at bounding box center [283, 70] width 40 height 15
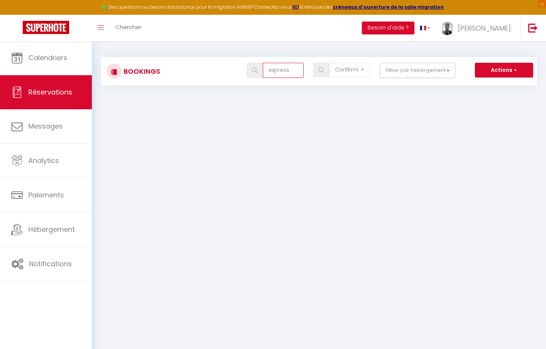
click at [265, 73] on input "express" at bounding box center [283, 70] width 40 height 15
click at [275, 104] on body "🟢 Des questions ou besoin d'assistance pour la migration AirBnB? Connectez-vous…" at bounding box center [273, 215] width 546 height 349
drag, startPoint x: 299, startPoint y: 70, endPoint x: 228, endPoint y: 70, distance: 71.1
click at [228, 70] on div "l'express Tous les statuts Annulé Confirmé Non Confirmé Tout sauf annulé No Sho…" at bounding box center [337, 70] width 398 height 15
click at [271, 106] on body "🟢 Des questions ou besoin d'assistance pour la migration AirBnB? Connectez-vous…" at bounding box center [273, 215] width 546 height 349
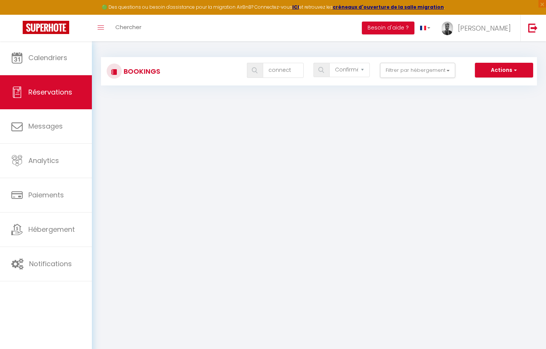
click at [248, 84] on div "Bookings connect Tous les statuts Annulé Confirmé Non Confirmé Tout sauf annulé…" at bounding box center [319, 71] width 436 height 28
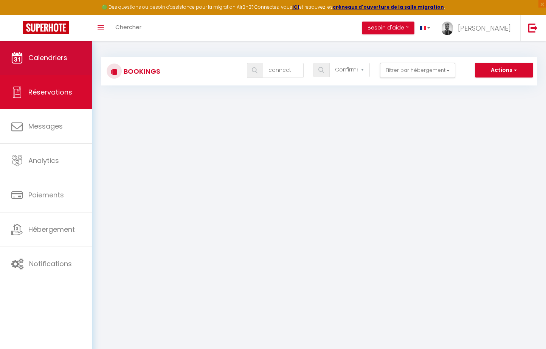
click at [62, 61] on span "Calendriers" at bounding box center [47, 57] width 39 height 9
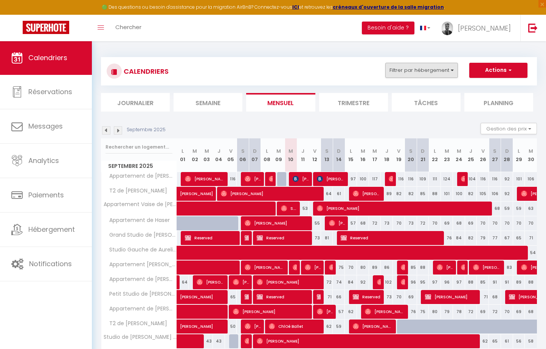
click at [432, 71] on button "Filtrer par hébergement" at bounding box center [422, 70] width 73 height 15
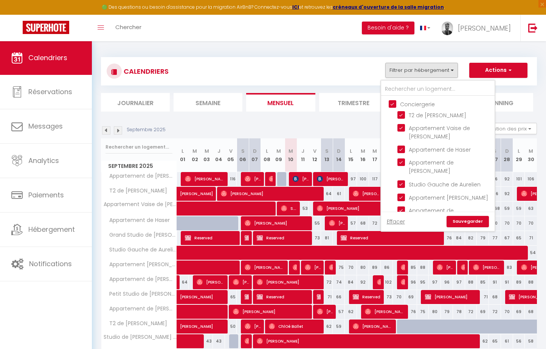
click at [405, 101] on input "Conciergerie" at bounding box center [446, 104] width 114 height 8
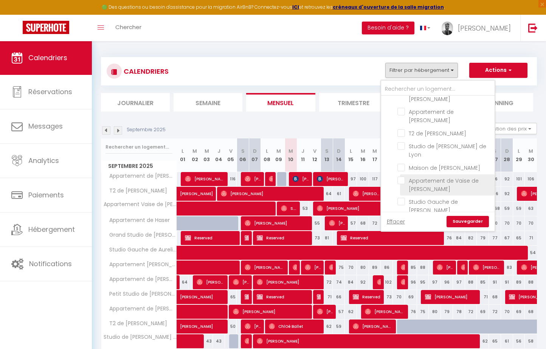
scroll to position [154, 0]
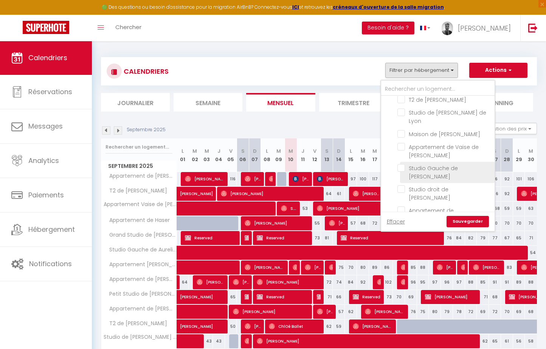
click at [432, 164] on input "Studio Gauche de [PERSON_NAME]" at bounding box center [445, 168] width 95 height 8
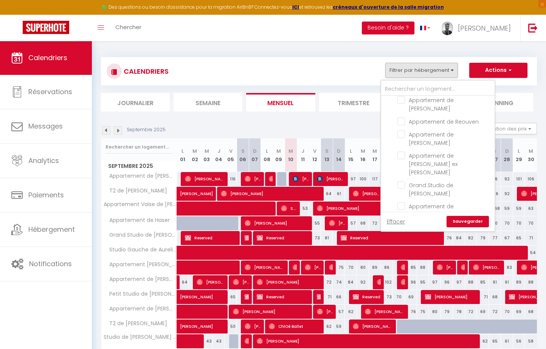
scroll to position [266, 0]
click at [435, 286] on input "Studio Droit de [PERSON_NAME]" at bounding box center [445, 290] width 95 height 8
click at [470, 225] on link "Sauvegarder" at bounding box center [468, 221] width 42 height 11
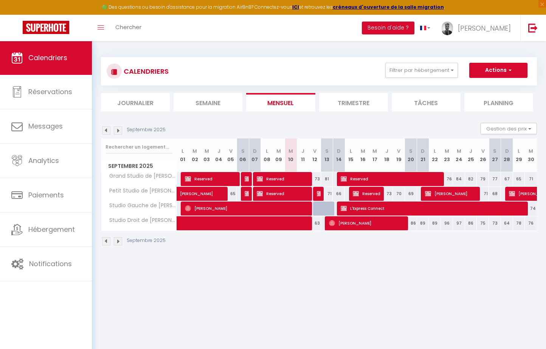
click at [385, 205] on span "L'Express Connect" at bounding box center [434, 208] width 186 height 14
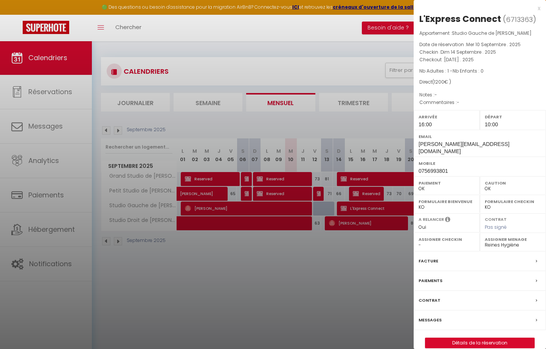
click at [461, 291] on div "Contrat" at bounding box center [480, 301] width 132 height 20
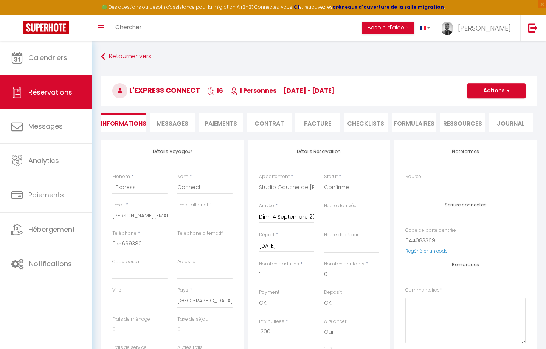
click at [266, 121] on li "Contrat" at bounding box center [269, 123] width 45 height 19
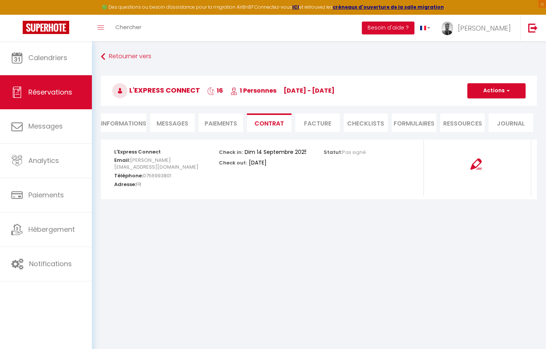
click at [476, 165] on img at bounding box center [476, 164] width 11 height 11
click at [501, 91] on button "Actions" at bounding box center [497, 90] width 58 height 15
click at [494, 109] on link "Voir le contrat" at bounding box center [491, 108] width 64 height 10
click at [154, 150] on strong "L'Express Connect" at bounding box center [137, 151] width 47 height 7
click at [518, 121] on li "Journal" at bounding box center [511, 123] width 45 height 19
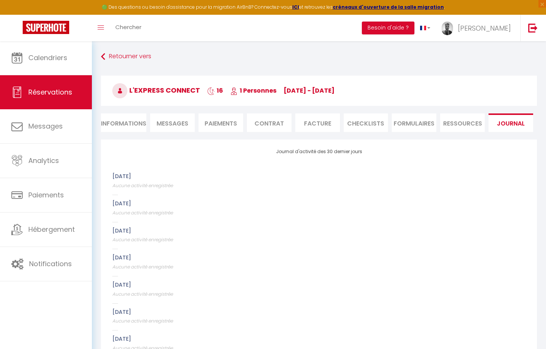
click at [455, 123] on li "Ressources" at bounding box center [462, 123] width 45 height 19
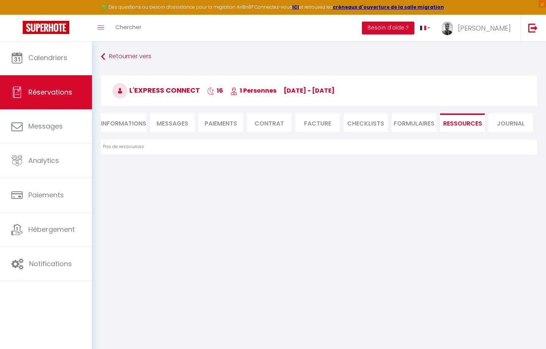
click at [426, 125] on li "FORMULAIRES" at bounding box center [414, 123] width 45 height 19
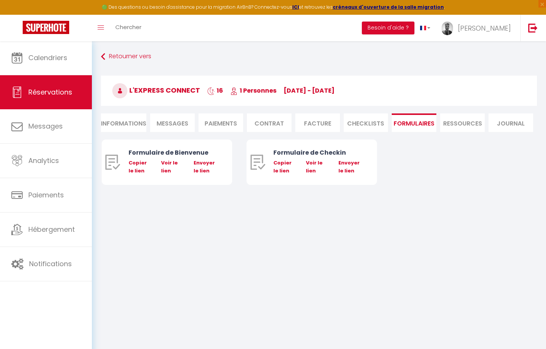
click at [376, 123] on li "CHECKLISTS" at bounding box center [366, 123] width 45 height 19
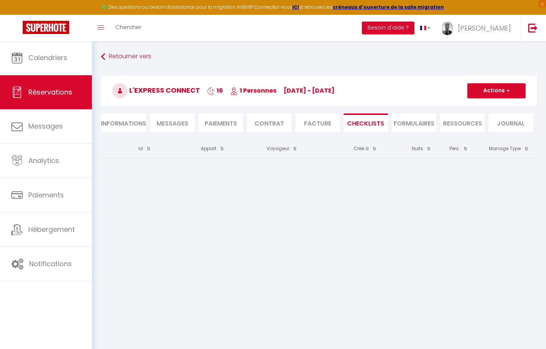
click at [331, 123] on li "Facture" at bounding box center [318, 123] width 45 height 19
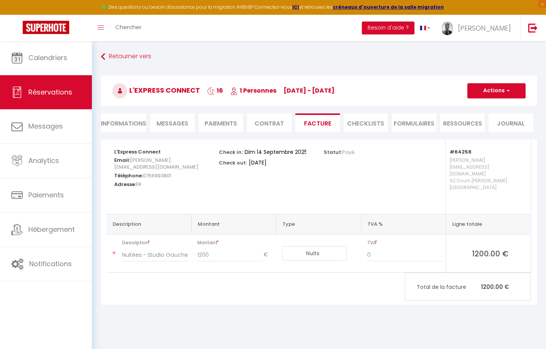
click at [261, 119] on li "Contrat" at bounding box center [269, 123] width 45 height 19
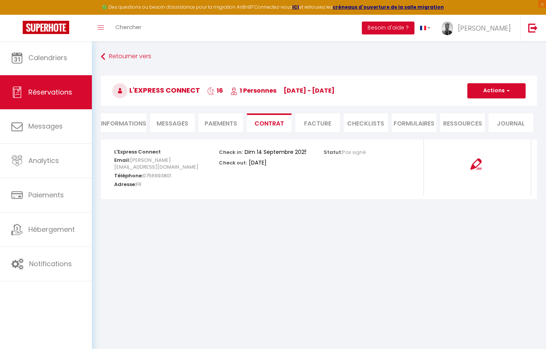
click at [210, 123] on li "Paiements" at bounding box center [221, 123] width 45 height 19
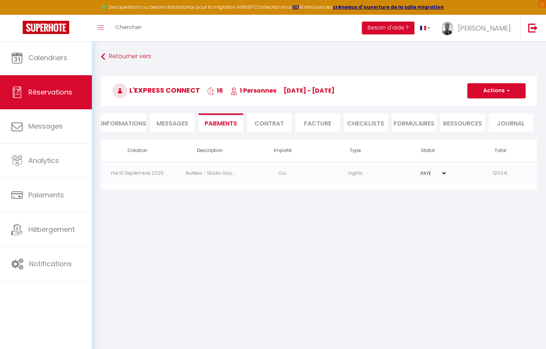
click at [158, 119] on li "Messages" at bounding box center [172, 123] width 45 height 19
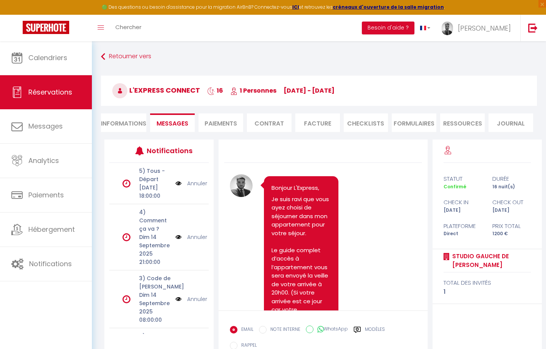
click at [131, 121] on li "Informations" at bounding box center [123, 123] width 45 height 19
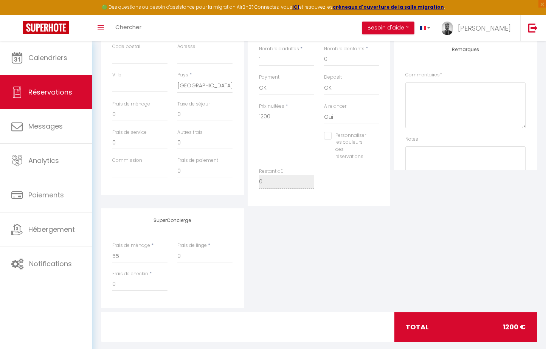
scroll to position [216, 0]
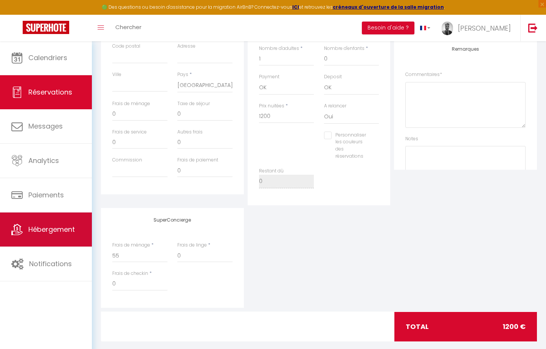
click at [57, 233] on span "Hébergement" at bounding box center [51, 229] width 47 height 9
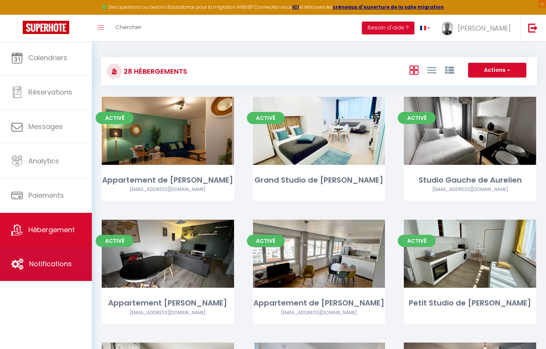
click at [48, 271] on link "Notifications" at bounding box center [46, 264] width 92 height 34
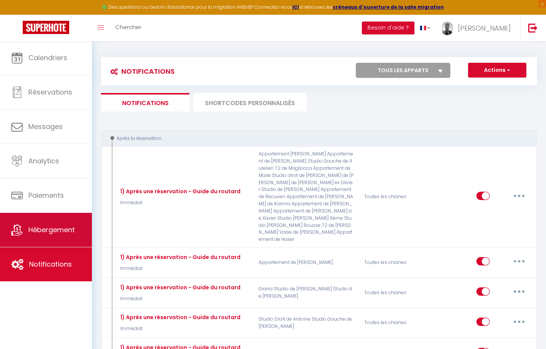
click at [59, 230] on span "Hébergement" at bounding box center [51, 229] width 47 height 9
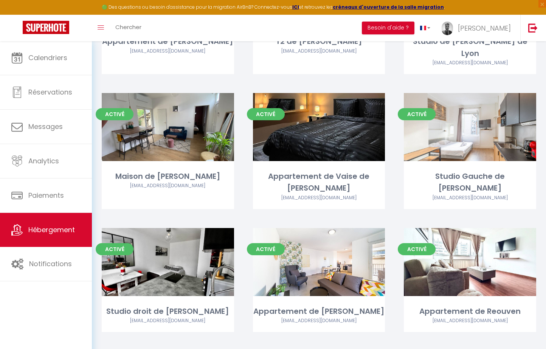
scroll to position [389, 0]
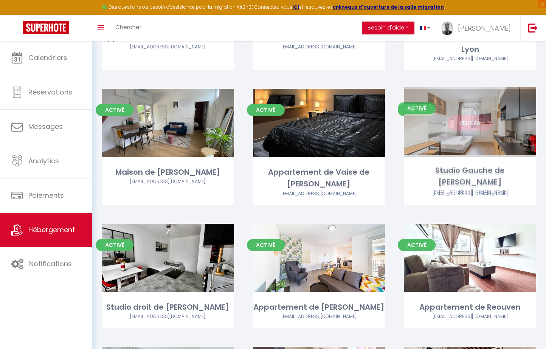
click at [486, 128] on link "Editer" at bounding box center [470, 122] width 45 height 15
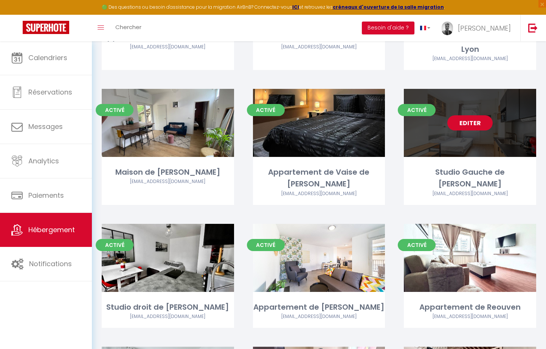
click at [482, 120] on link "Editer" at bounding box center [470, 122] width 45 height 15
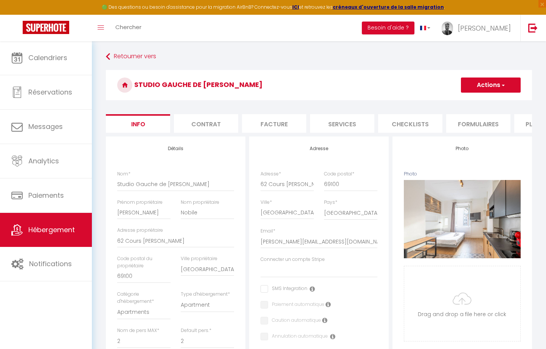
click at [226, 127] on li "Contrat" at bounding box center [206, 123] width 64 height 19
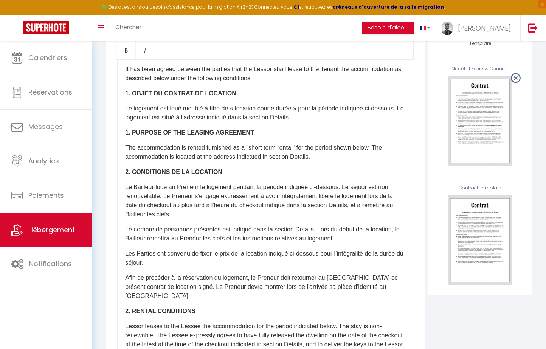
scroll to position [109, 0]
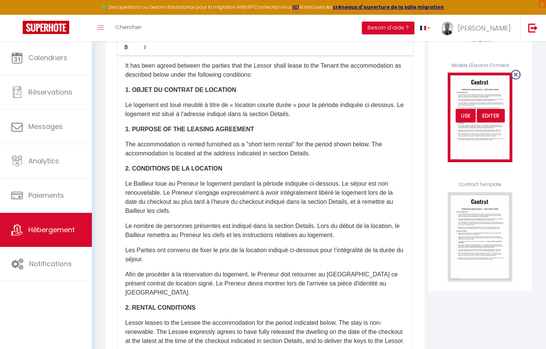
click at [470, 115] on div "USE" at bounding box center [466, 116] width 20 height 14
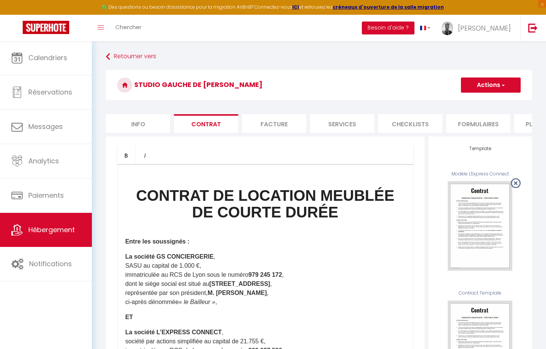
scroll to position [0, 0]
click at [503, 85] on span "button" at bounding box center [503, 85] width 5 height 8
click at [485, 99] on link "Enregistrer" at bounding box center [469, 102] width 104 height 10
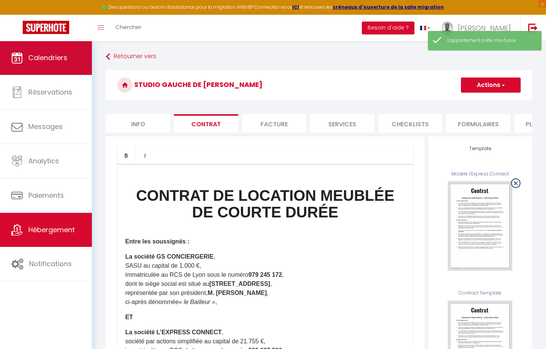
click at [65, 63] on link "Calendriers" at bounding box center [46, 58] width 92 height 34
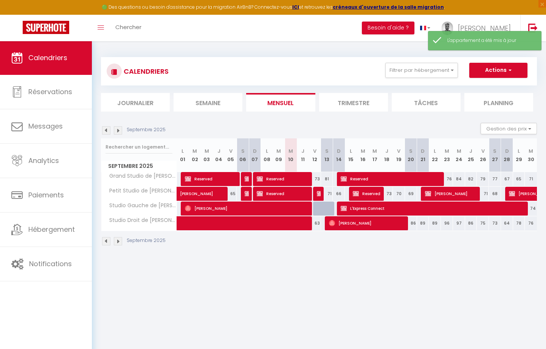
click at [405, 211] on span "L'Express Connect" at bounding box center [434, 208] width 186 height 14
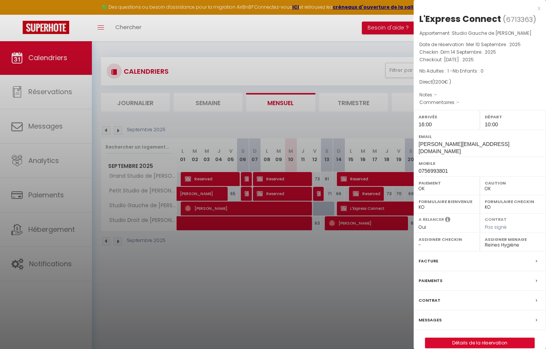
click at [464, 338] on link "Détails de la réservation" at bounding box center [480, 343] width 109 height 10
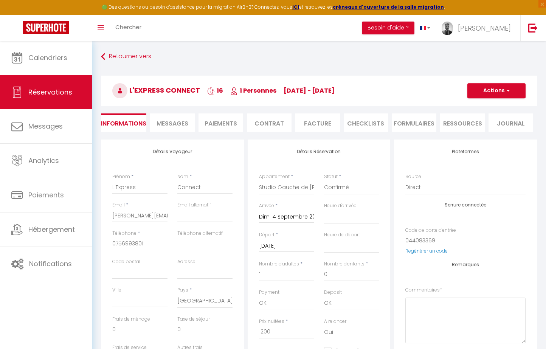
click at [260, 128] on li "Contrat" at bounding box center [269, 123] width 45 height 19
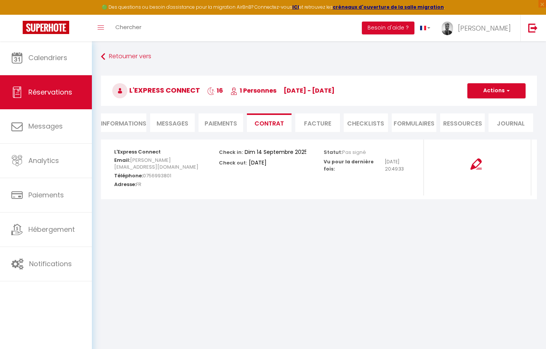
click at [479, 164] on img at bounding box center [476, 164] width 11 height 11
click at [481, 92] on button "Actions" at bounding box center [497, 90] width 58 height 15
click at [490, 117] on link "Envoyer le contrat" at bounding box center [491, 117] width 64 height 10
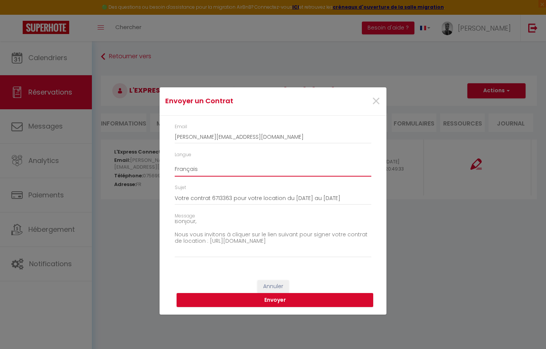
scroll to position [4, 0]
click at [310, 297] on button "Envoyer" at bounding box center [275, 300] width 197 height 14
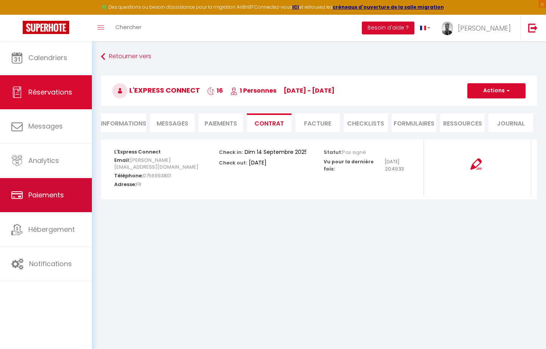
click at [64, 195] on span "Paiements" at bounding box center [46, 194] width 36 height 9
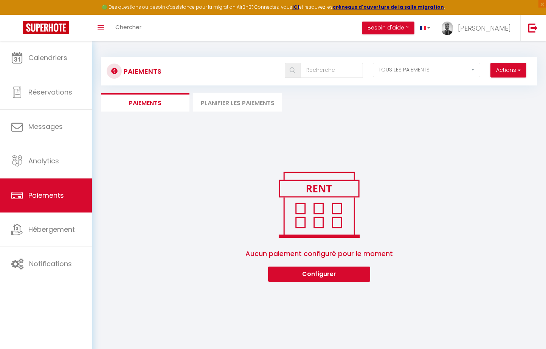
click at [314, 271] on button "Configurer" at bounding box center [319, 274] width 102 height 15
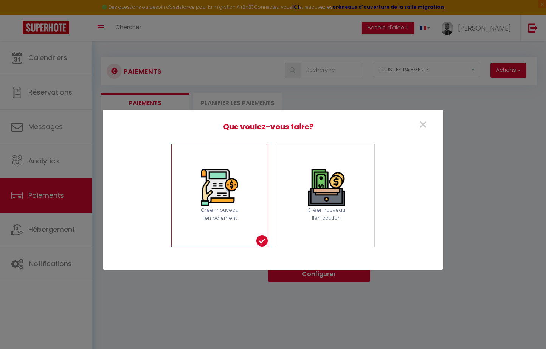
click at [247, 190] on div "Créer nouveau lien paiement" at bounding box center [219, 195] width 97 height 103
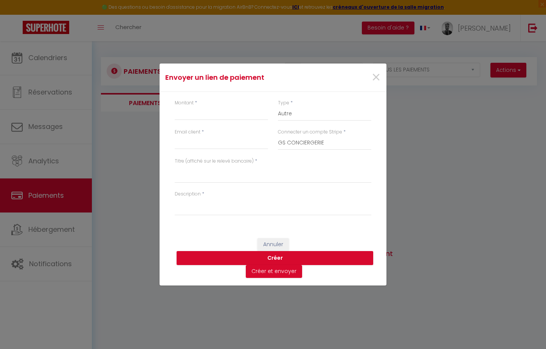
click at [229, 122] on div "Montant *" at bounding box center [221, 114] width 103 height 29
click at [228, 114] on input "Montant" at bounding box center [221, 114] width 93 height 14
click at [239, 137] on input "Email client" at bounding box center [221, 143] width 93 height 14
paste input "lucile@lexpress-connect.com"
click at [267, 174] on textarea "Titre (affiché sur le relevé bancaire)" at bounding box center [273, 174] width 197 height 18
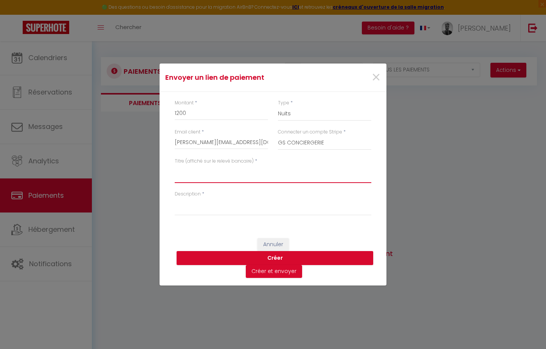
click at [258, 176] on textarea "Titre (affiché sur le relevé bancaire)" at bounding box center [273, 174] width 197 height 18
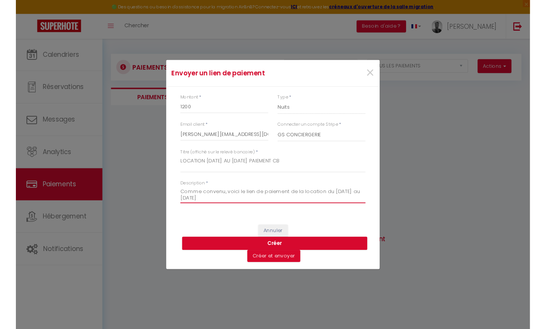
scroll to position [23, 0]
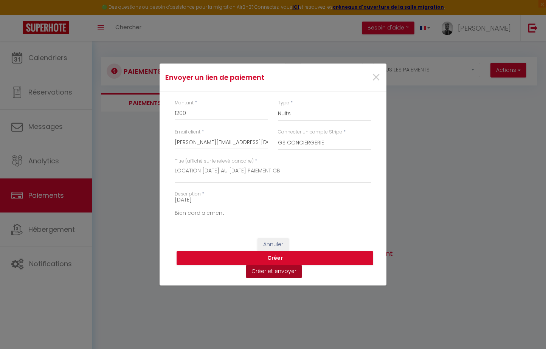
click at [279, 275] on button "Créer et envoyer" at bounding box center [274, 271] width 56 height 13
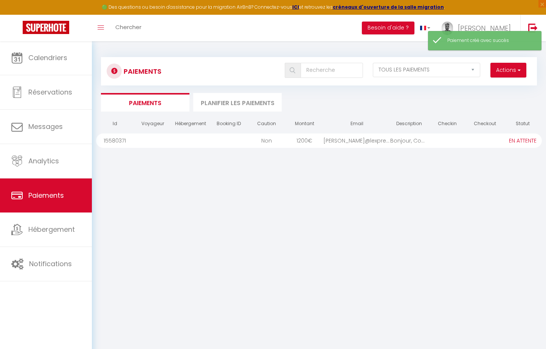
click at [369, 139] on div "lucile@lexpress-conn..." at bounding box center [357, 141] width 67 height 14
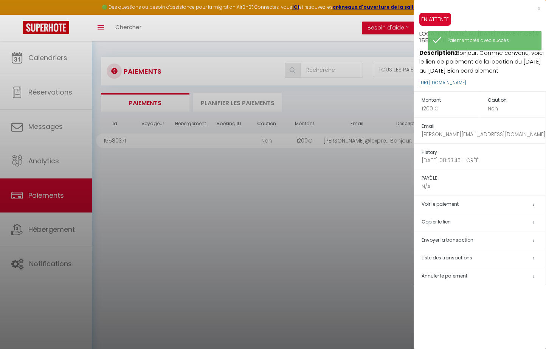
click at [465, 80] on link "https://superhote.com/applink/p/NNVe5NKh" at bounding box center [443, 82] width 47 height 6
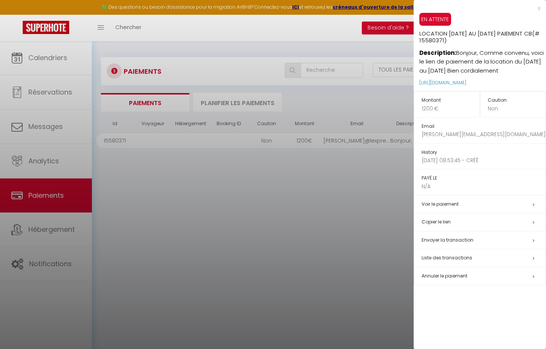
click at [248, 250] on div at bounding box center [273, 174] width 546 height 349
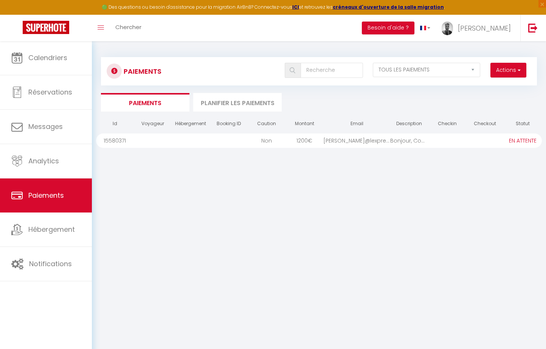
click at [238, 104] on li "Planifier les paiements" at bounding box center [237, 102] width 89 height 19
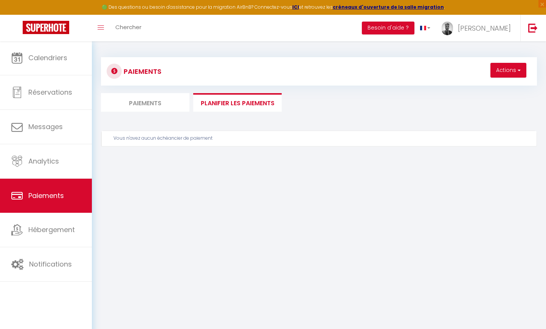
click at [171, 100] on li "Paiements" at bounding box center [145, 102] width 89 height 19
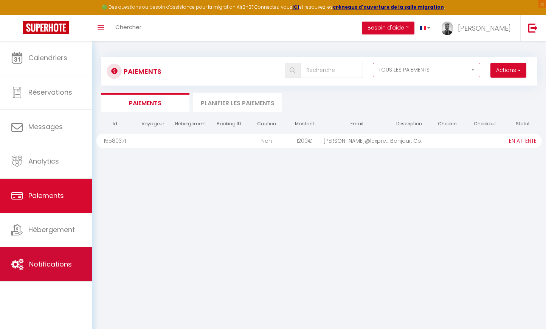
click at [62, 255] on link "Notifications" at bounding box center [46, 264] width 92 height 34
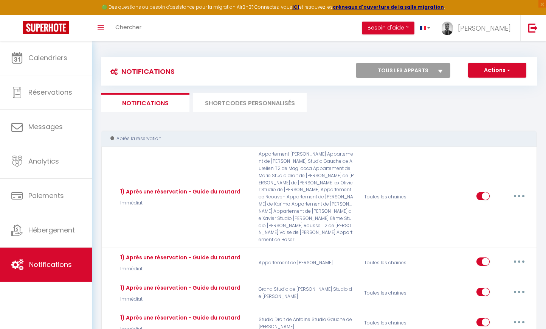
click at [504, 74] on button "Actions" at bounding box center [497, 70] width 58 height 15
click at [476, 89] on link "Nouvelle Notification" at bounding box center [487, 87] width 79 height 10
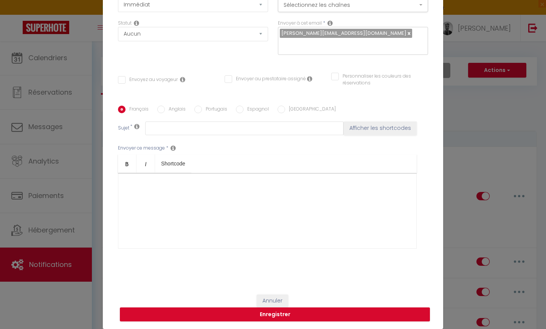
scroll to position [68, 0]
click at [265, 297] on button "Annuler" at bounding box center [272, 300] width 31 height 13
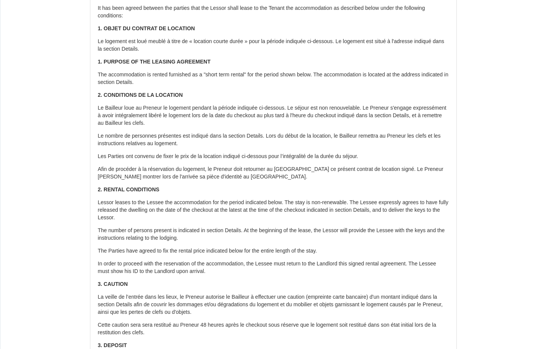
click at [320, 186] on p "2. RENTAL CONDITIONS" at bounding box center [273, 190] width 351 height 8
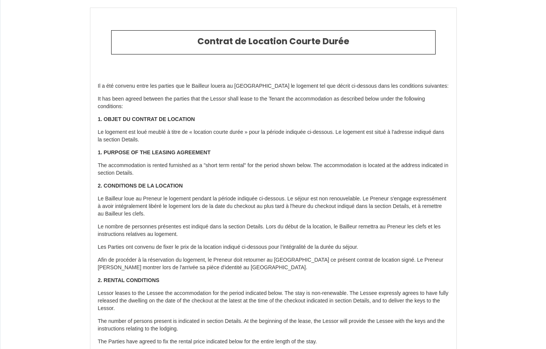
click at [275, 51] on div "Contrat de Location Courte Durée" at bounding box center [273, 42] width 325 height 25
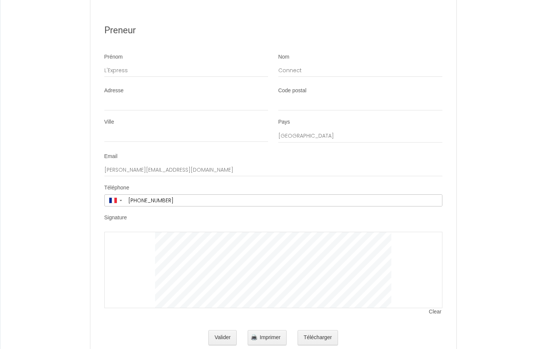
scroll to position [1234, 0]
click at [219, 331] on button "Valider" at bounding box center [223, 338] width 28 height 15
drag, startPoint x: 133, startPoint y: 225, endPoint x: 155, endPoint y: 287, distance: 65.8
click at [155, 287] on div at bounding box center [273, 270] width 338 height 76
click at [142, 247] on div at bounding box center [273, 270] width 338 height 76
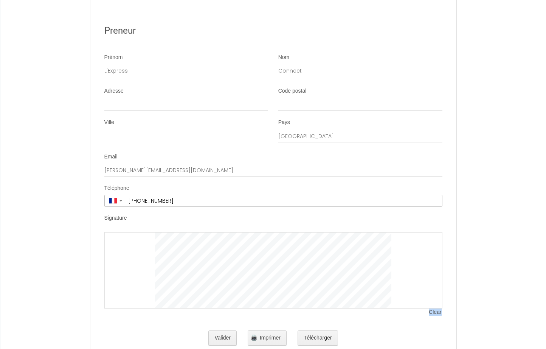
click at [142, 247] on div at bounding box center [273, 270] width 338 height 76
click at [146, 232] on div at bounding box center [273, 270] width 338 height 76
click at [210, 331] on button "Valider" at bounding box center [223, 338] width 28 height 15
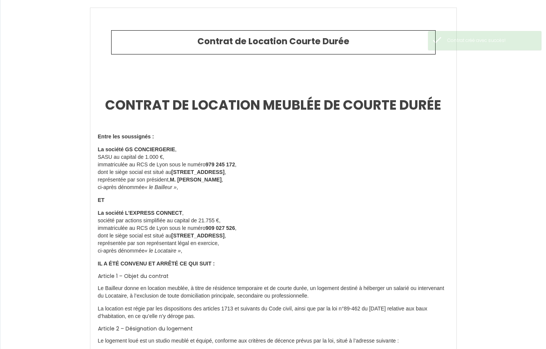
type input "1200"
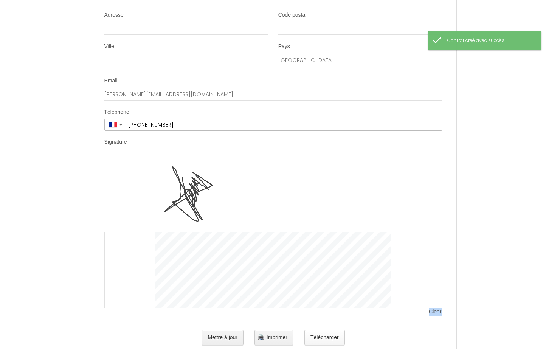
scroll to position [1310, 0]
click at [321, 331] on button "Télécharger" at bounding box center [325, 338] width 40 height 15
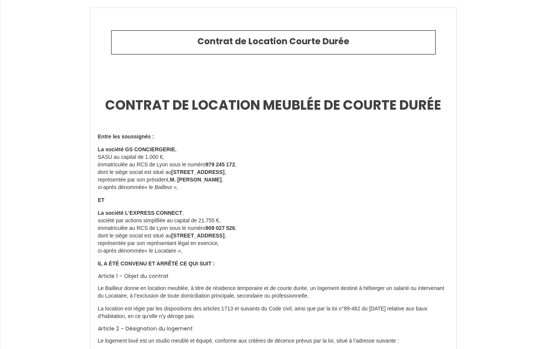
scroll to position [0, 0]
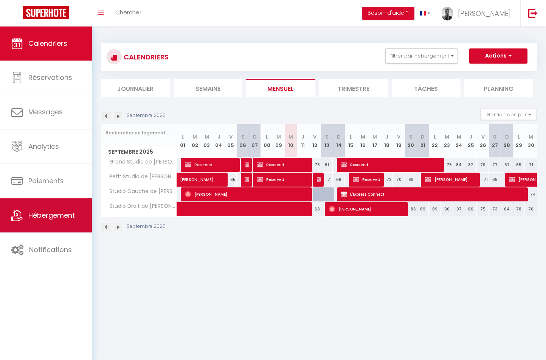
click at [33, 221] on link "Hébergement" at bounding box center [46, 215] width 92 height 34
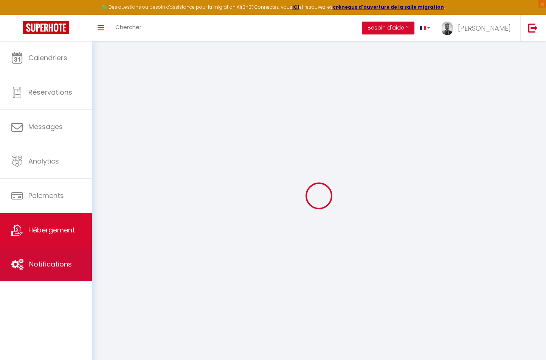
click at [33, 254] on link "Notifications" at bounding box center [46, 264] width 92 height 34
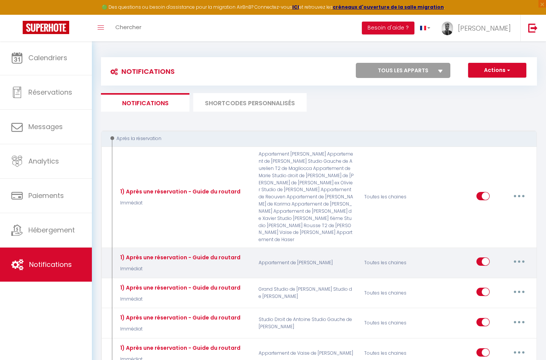
select select
checkbox input "false"
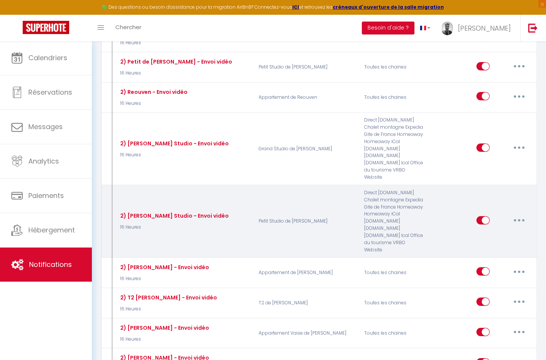
select select
checkbox input "false"
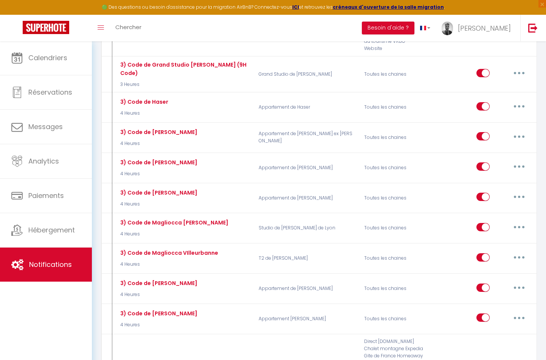
scroll to position [1808, 0]
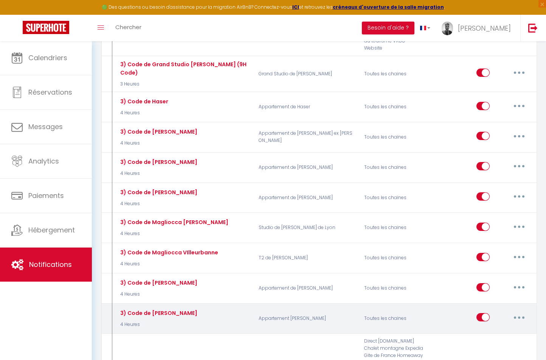
click at [517, 311] on button "button" at bounding box center [519, 317] width 21 height 12
click at [490, 328] on link "Editer" at bounding box center [500, 334] width 56 height 13
type input "3) Code de [PERSON_NAME]"
select select "4 Heures"
select select "if_deposit_is_paid"
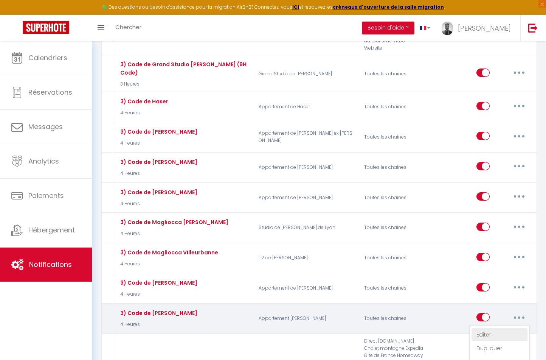
checkbox input "true"
checkbox input "false"
radio input "true"
type input "Instructions et codes pour votre arrivée du jour dans mon logement"
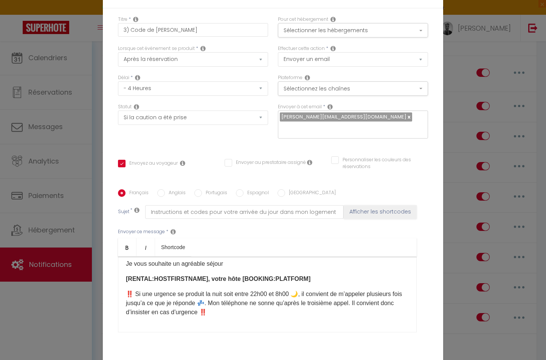
click at [260, 315] on p "‼️ Si une urgence se produit la nuit soit entre 22h00 et 8h00 🌙, il convient de…" at bounding box center [267, 302] width 283 height 27
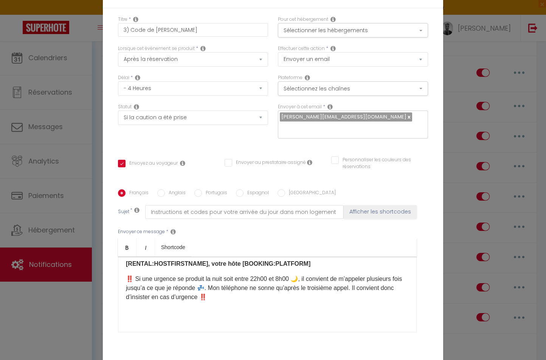
scroll to position [311, 0]
click at [277, 312] on p "PS : Le carrelage de la trappe de baignoire est cassé. la réparation est prévue." at bounding box center [267, 312] width 283 height 9
click at [275, 313] on p "PS : Le carrelage de la trappe de baignoire est cassé. la réparation est prévue." at bounding box center [267, 312] width 283 height 9
click at [364, 312] on p "PS : Le carrelage de la trappe de baignoire est cassé. La réparation est prévue." at bounding box center [267, 312] width 283 height 9
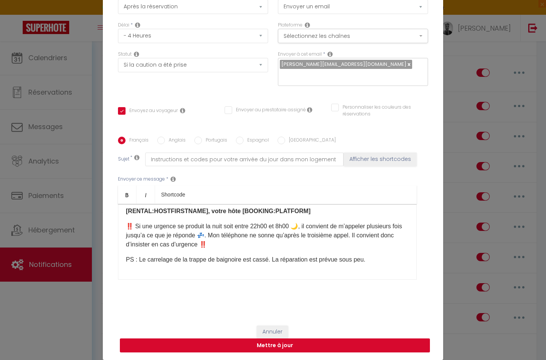
scroll to position [53, 0]
click at [347, 341] on button "Mettre à jour" at bounding box center [275, 345] width 310 height 14
checkbox input "true"
checkbox input "false"
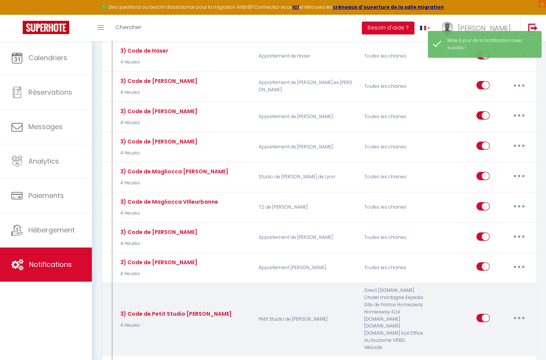
scroll to position [1899, 0]
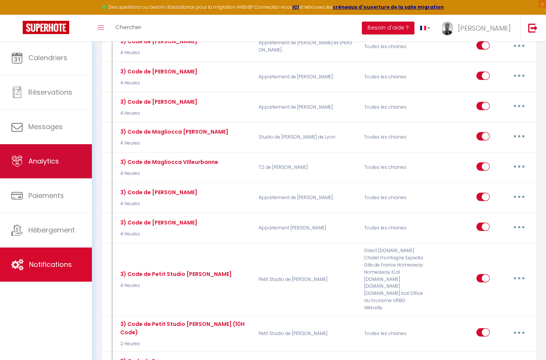
click at [52, 149] on link "Analytics" at bounding box center [46, 161] width 92 height 34
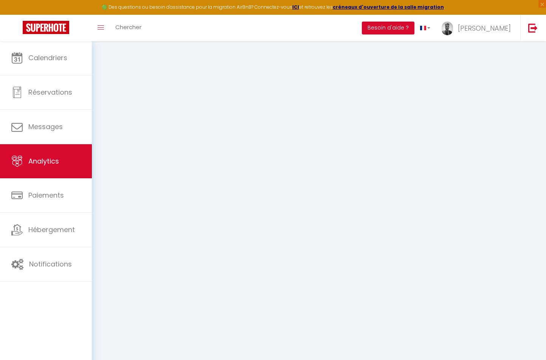
select select "2025"
select select "9"
